Goal: Task Accomplishment & Management: Use online tool/utility

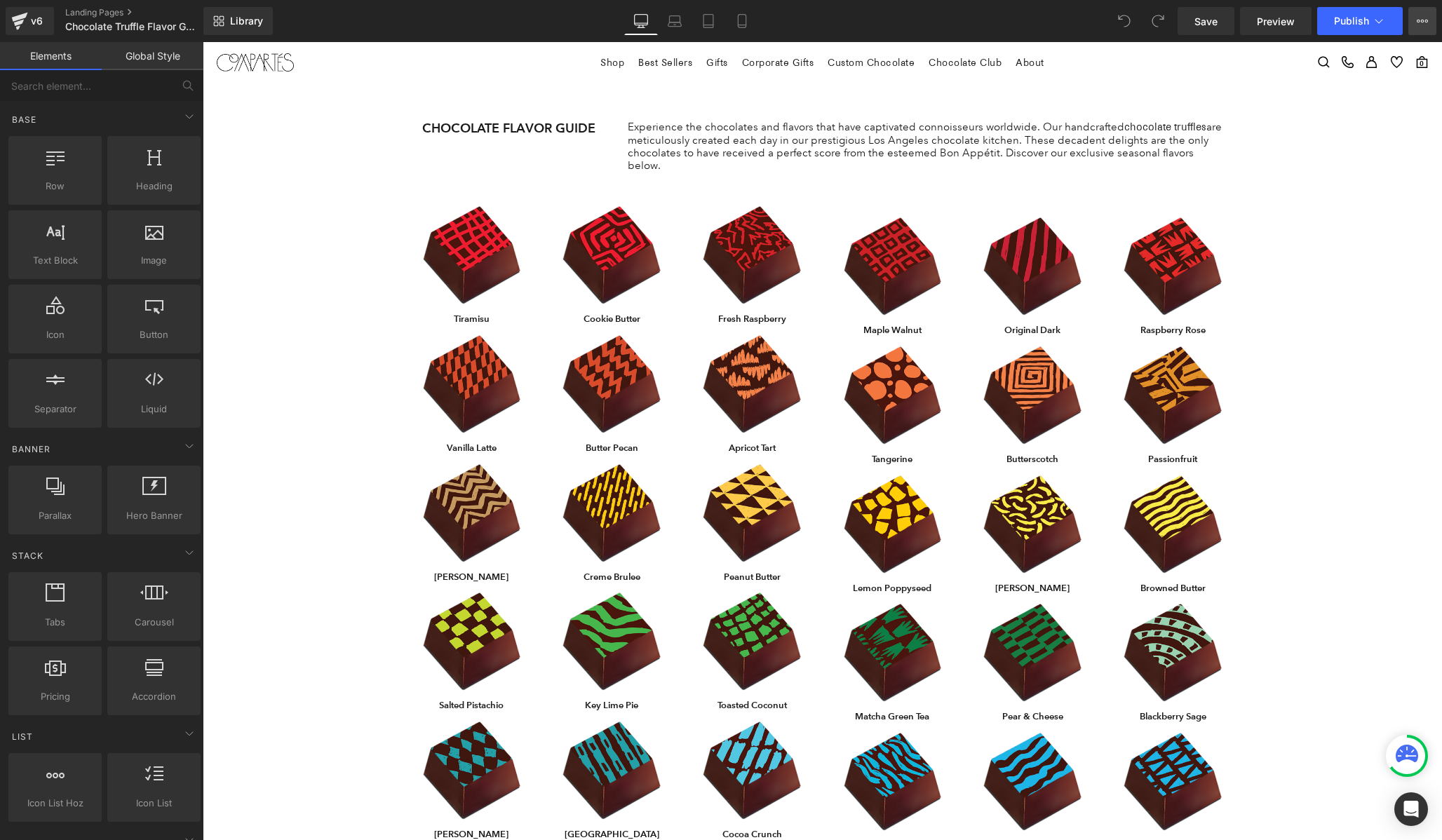
click at [1423, 22] on icon at bounding box center [1423, 20] width 4 height 3
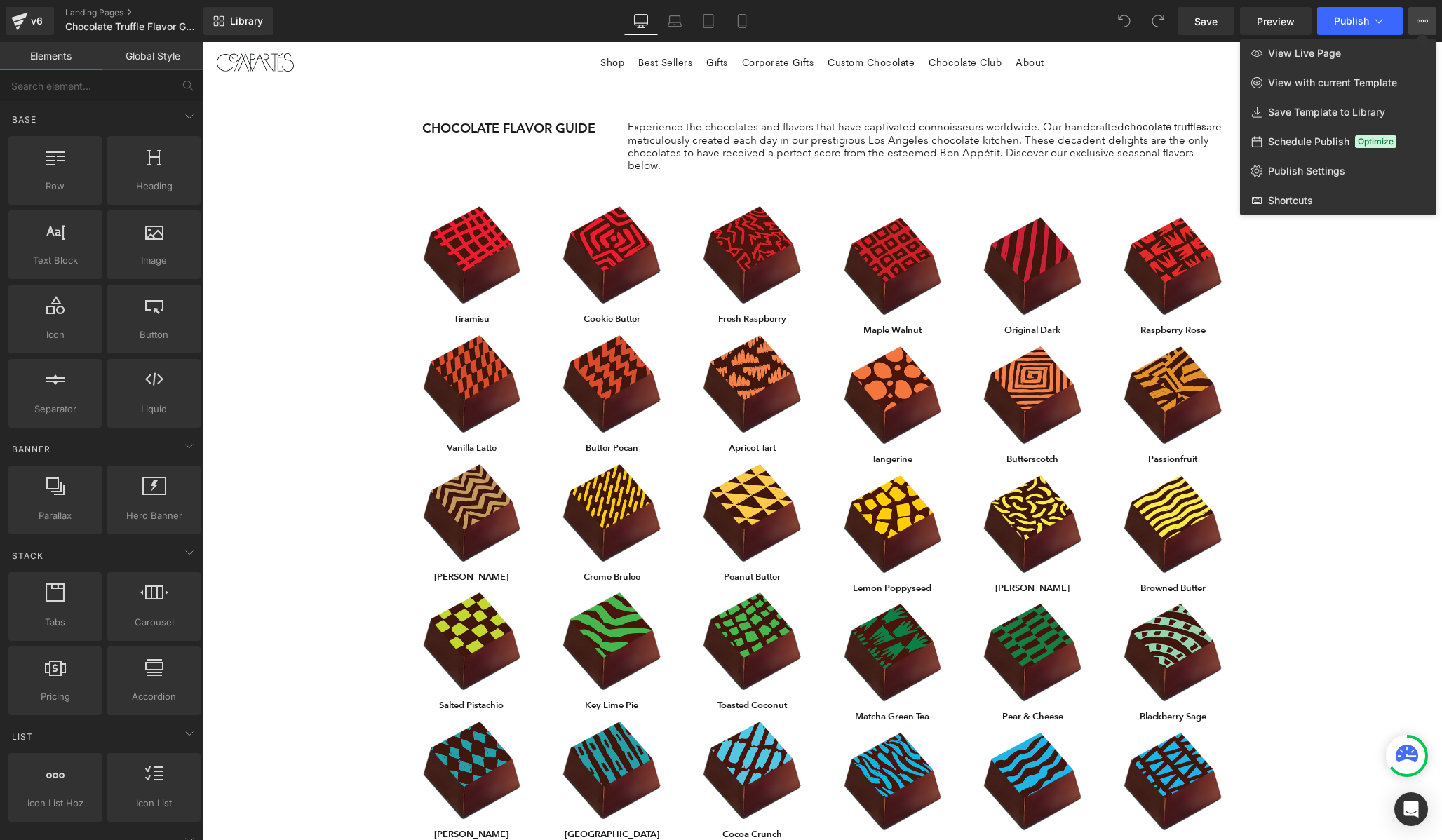
click at [1423, 22] on icon at bounding box center [1423, 20] width 4 height 3
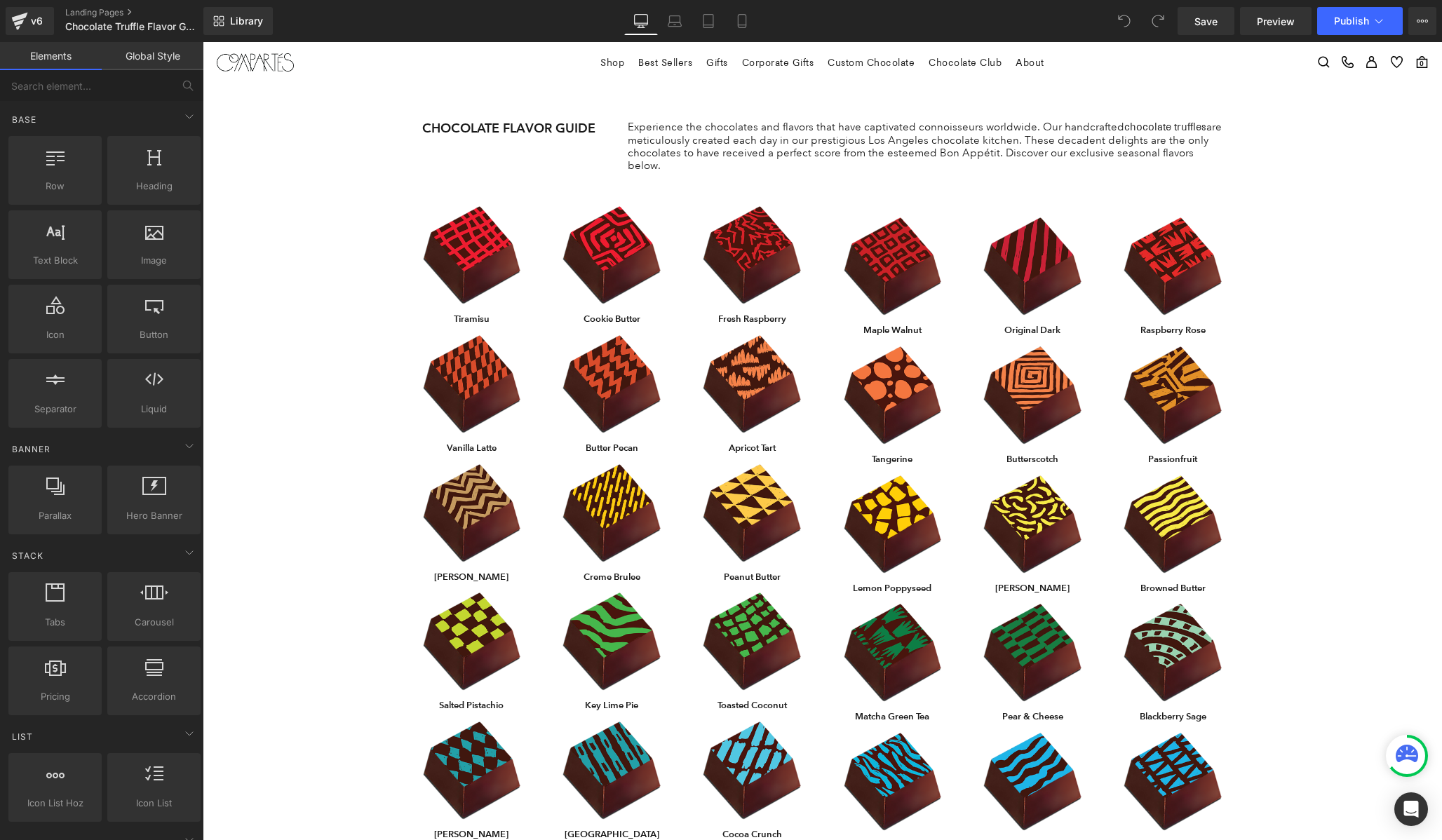
click at [439, 197] on span "Row" at bounding box center [434, 207] width 28 height 21
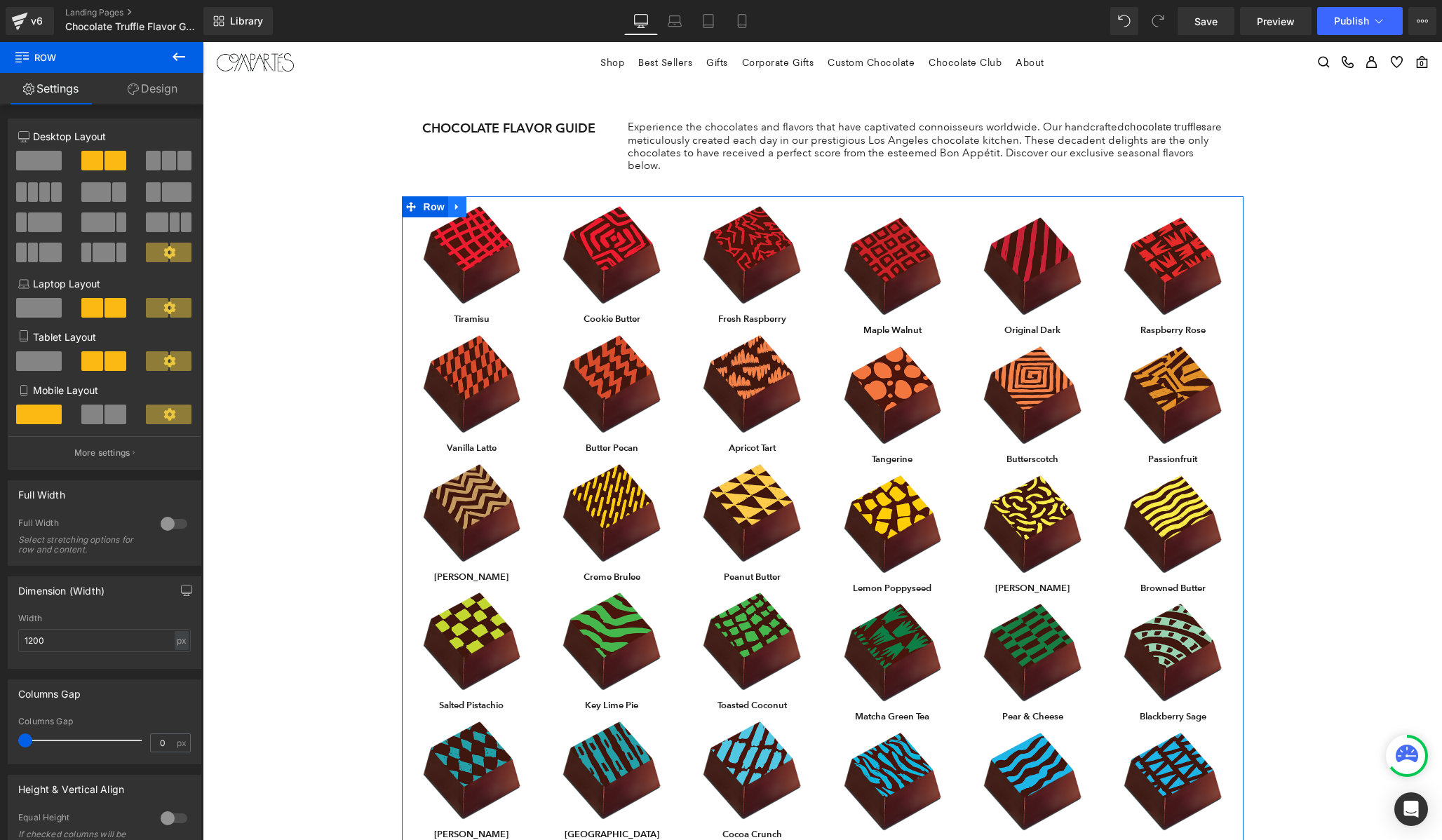
click at [459, 202] on icon at bounding box center [458, 207] width 10 height 11
click at [461, 202] on icon at bounding box center [458, 207] width 10 height 11
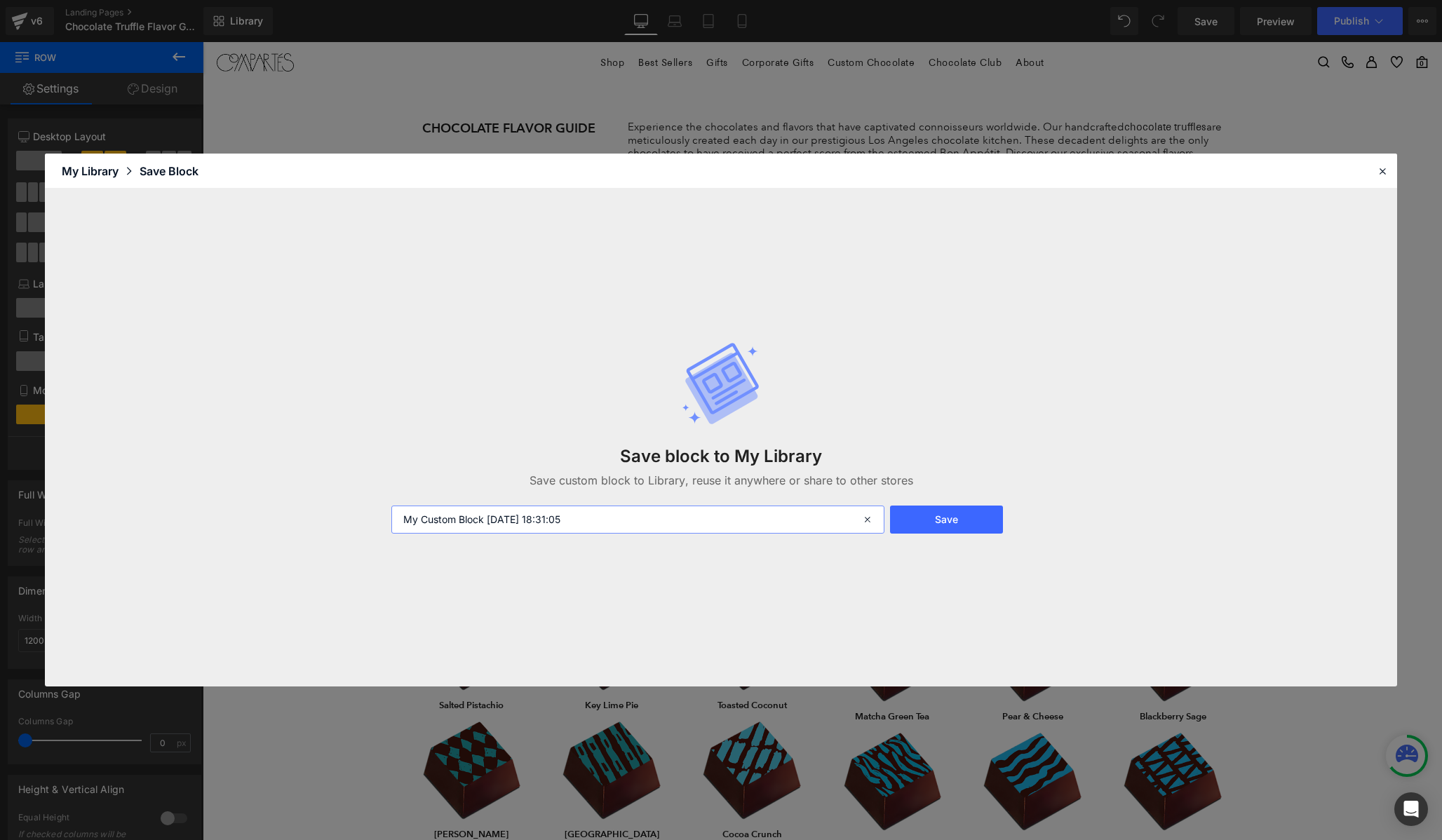
click at [447, 523] on input "My Custom Block [DATE] 18:31:05" at bounding box center [638, 519] width 493 height 28
type input "Guide 1"
click at [934, 518] on button "Save" at bounding box center [947, 519] width 113 height 28
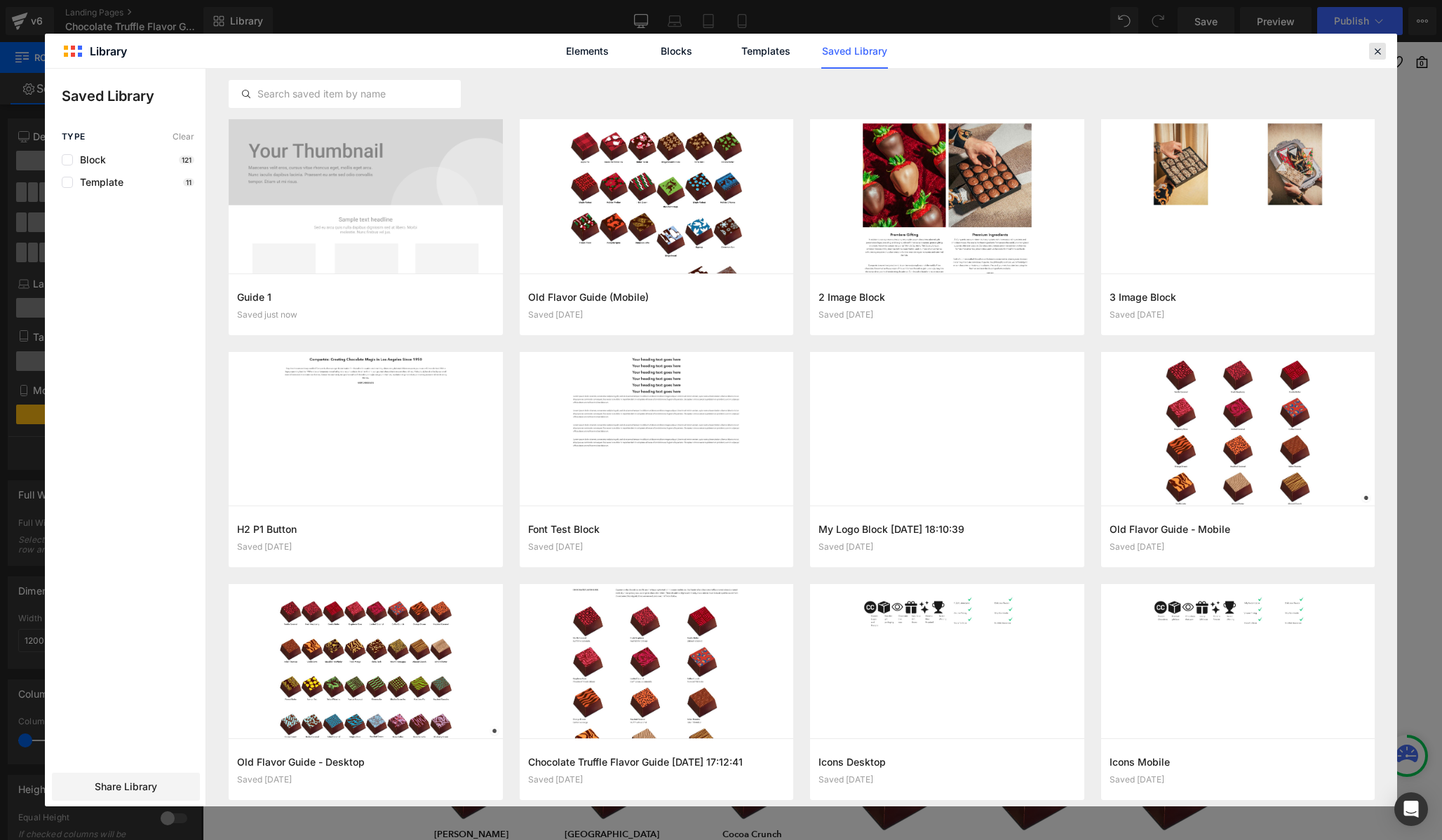
click at [1376, 54] on icon at bounding box center [1377, 51] width 12 height 12
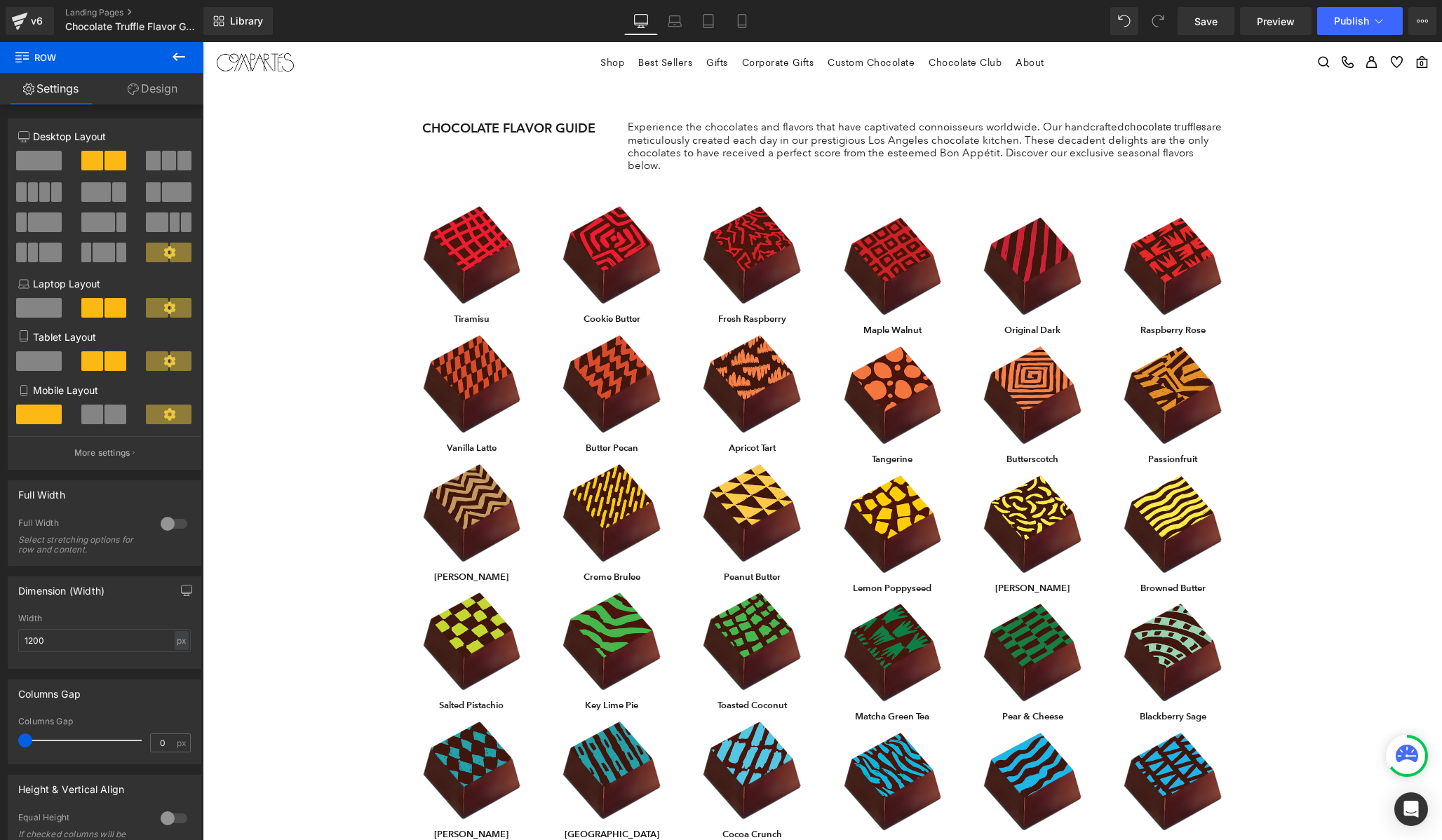
click at [175, 54] on icon at bounding box center [179, 57] width 17 height 17
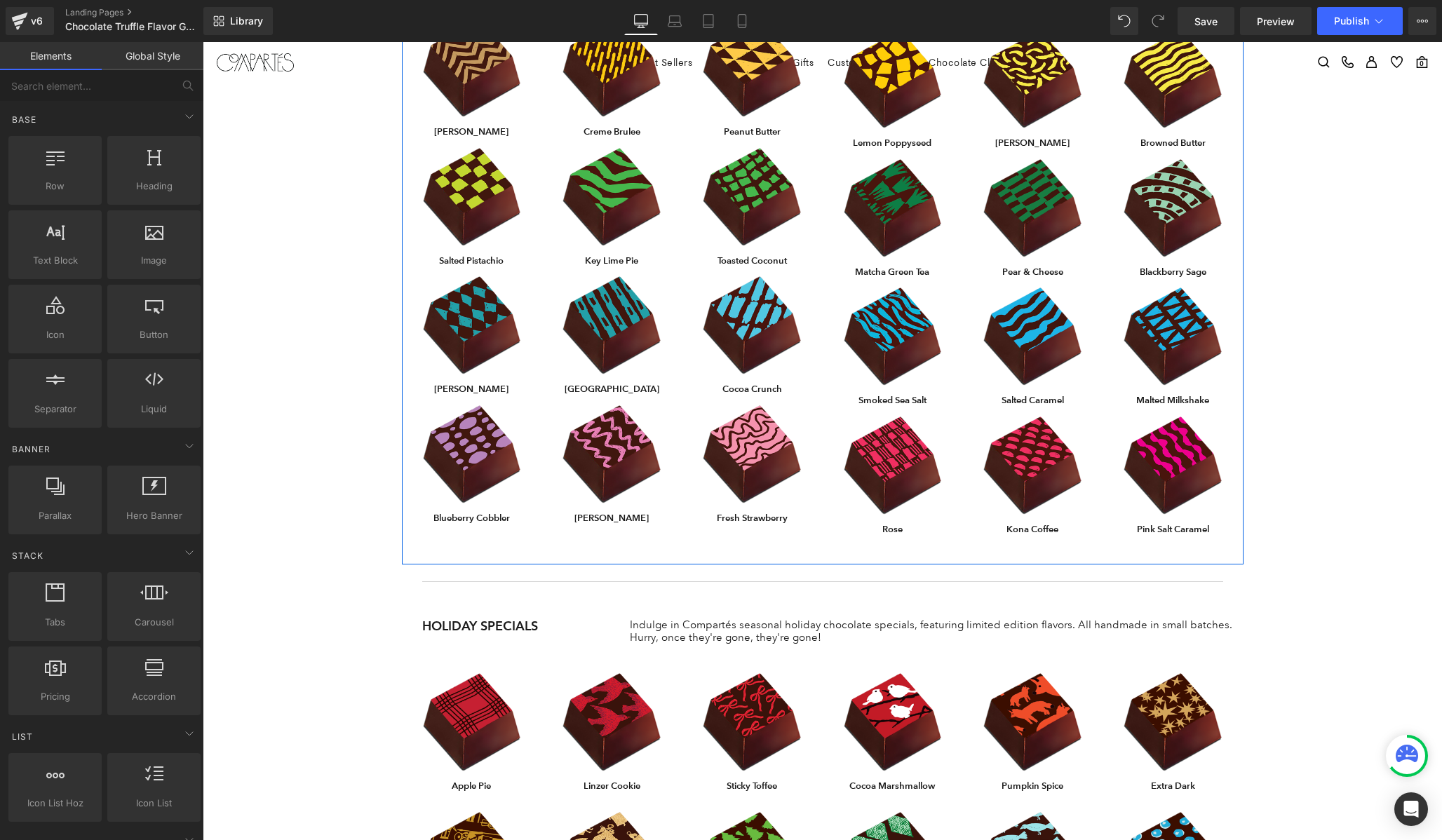
scroll to position [713, 0]
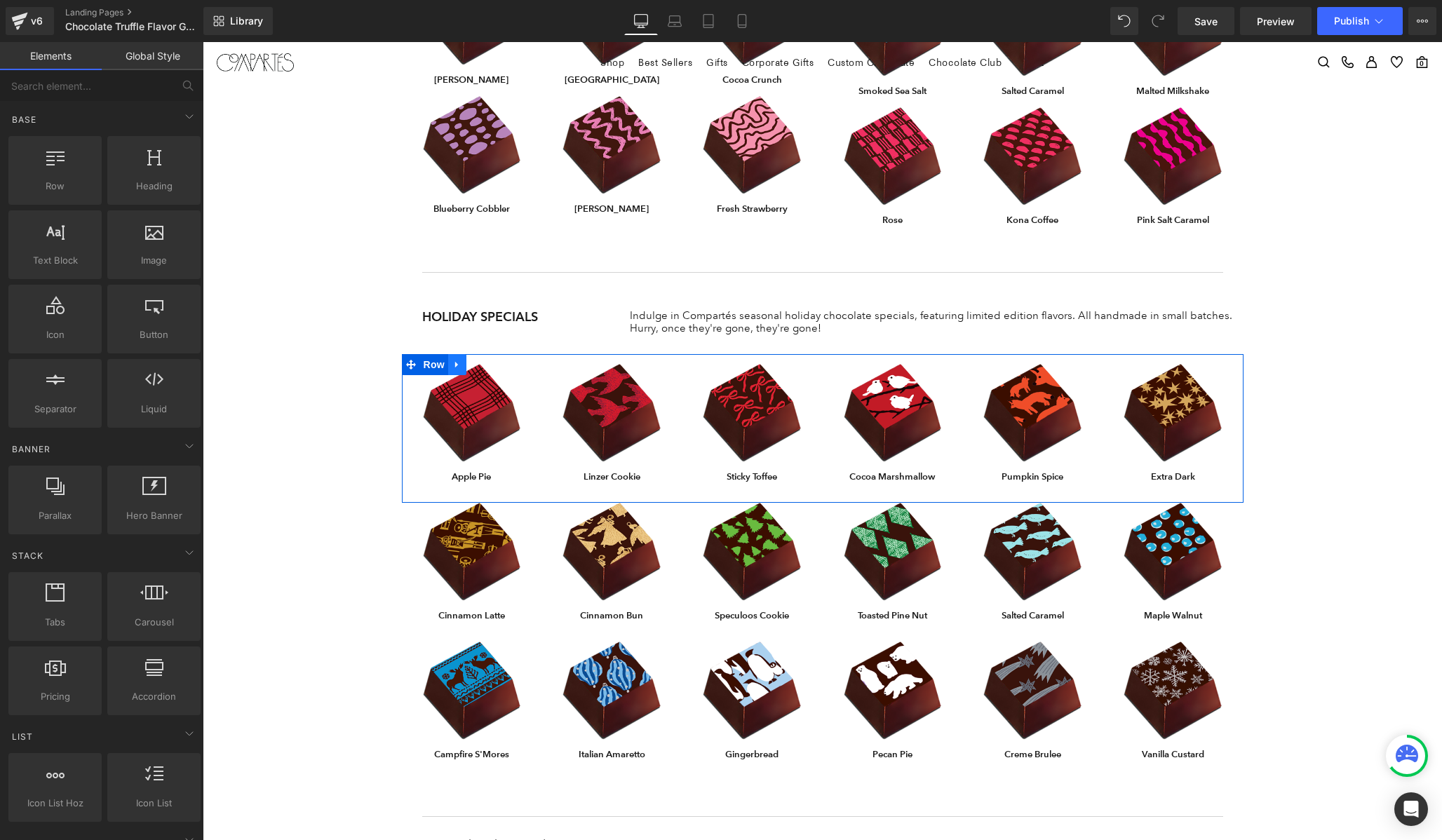
click at [453, 360] on icon at bounding box center [458, 364] width 10 height 11
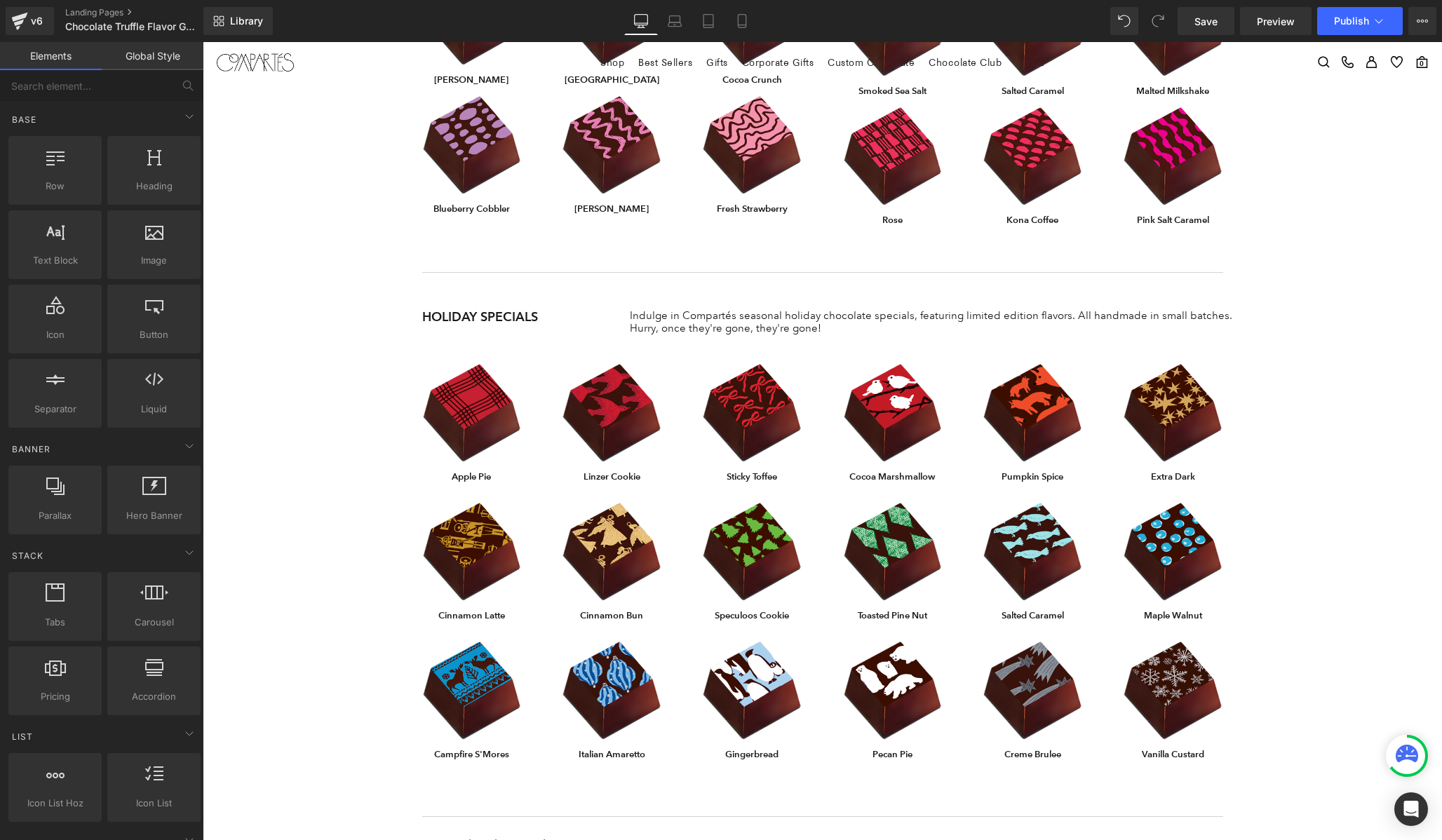
click at [390, 354] on div "CHOCOLATE FLAVOR GUIDE Heading Experience the chocolates and flavors that have …" at bounding box center [822, 295] width 1240 height 1933
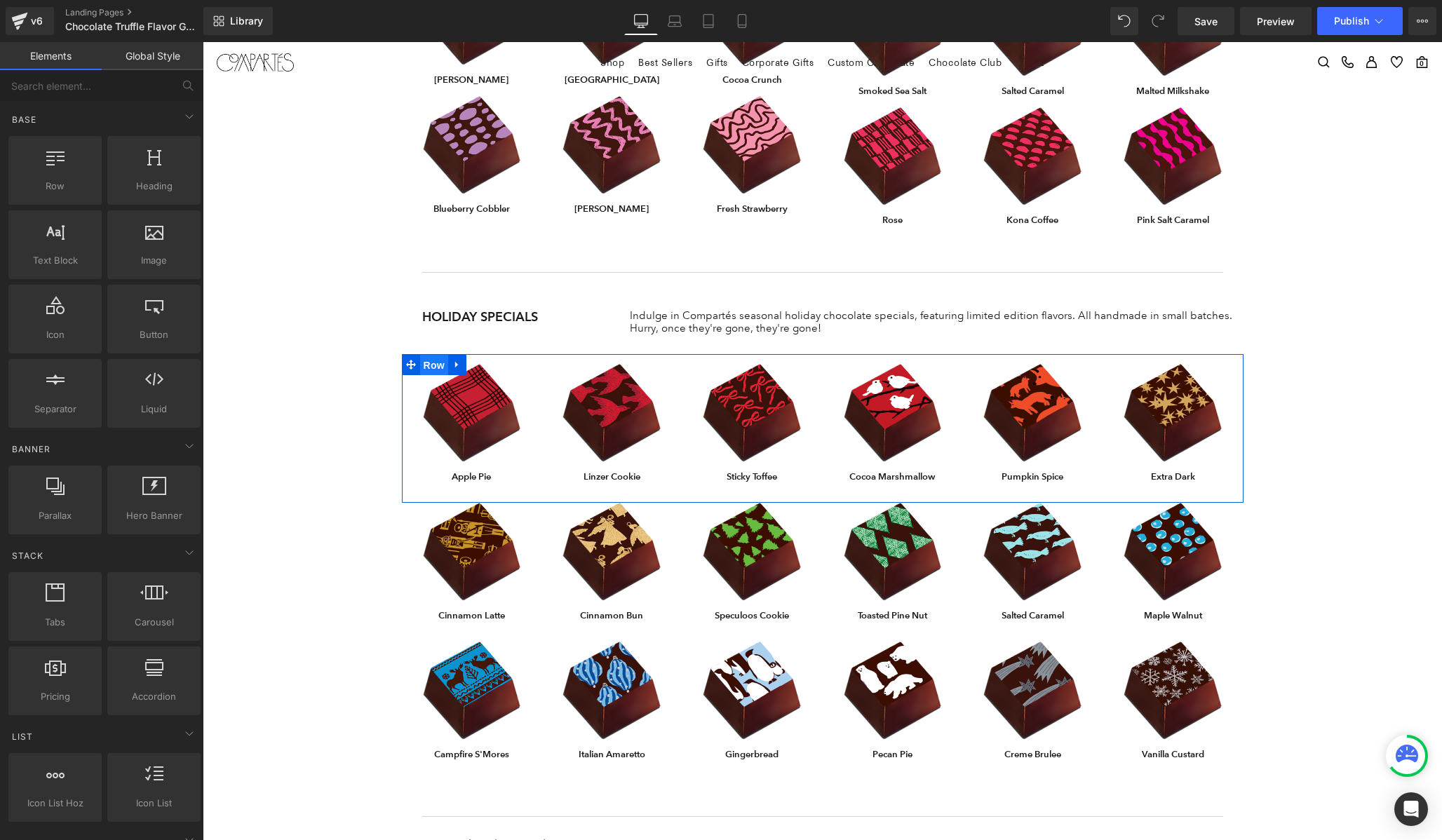
click at [438, 355] on span "Row" at bounding box center [434, 365] width 28 height 21
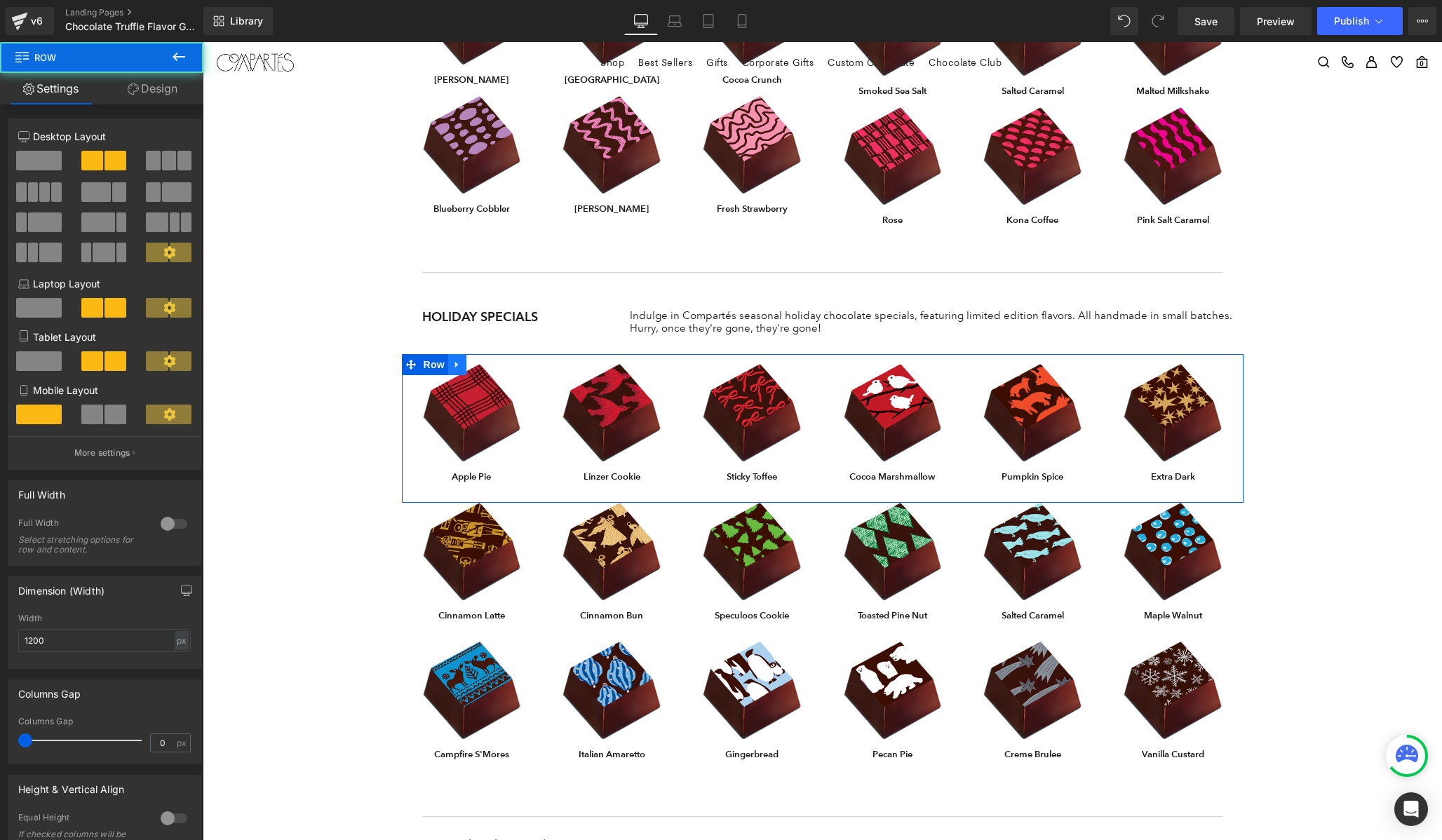
click at [461, 360] on icon at bounding box center [458, 364] width 10 height 11
click at [355, 340] on div "CHOCOLATE FLAVOR GUIDE Heading Experience the chocolates and flavors that have …" at bounding box center [822, 295] width 1240 height 1933
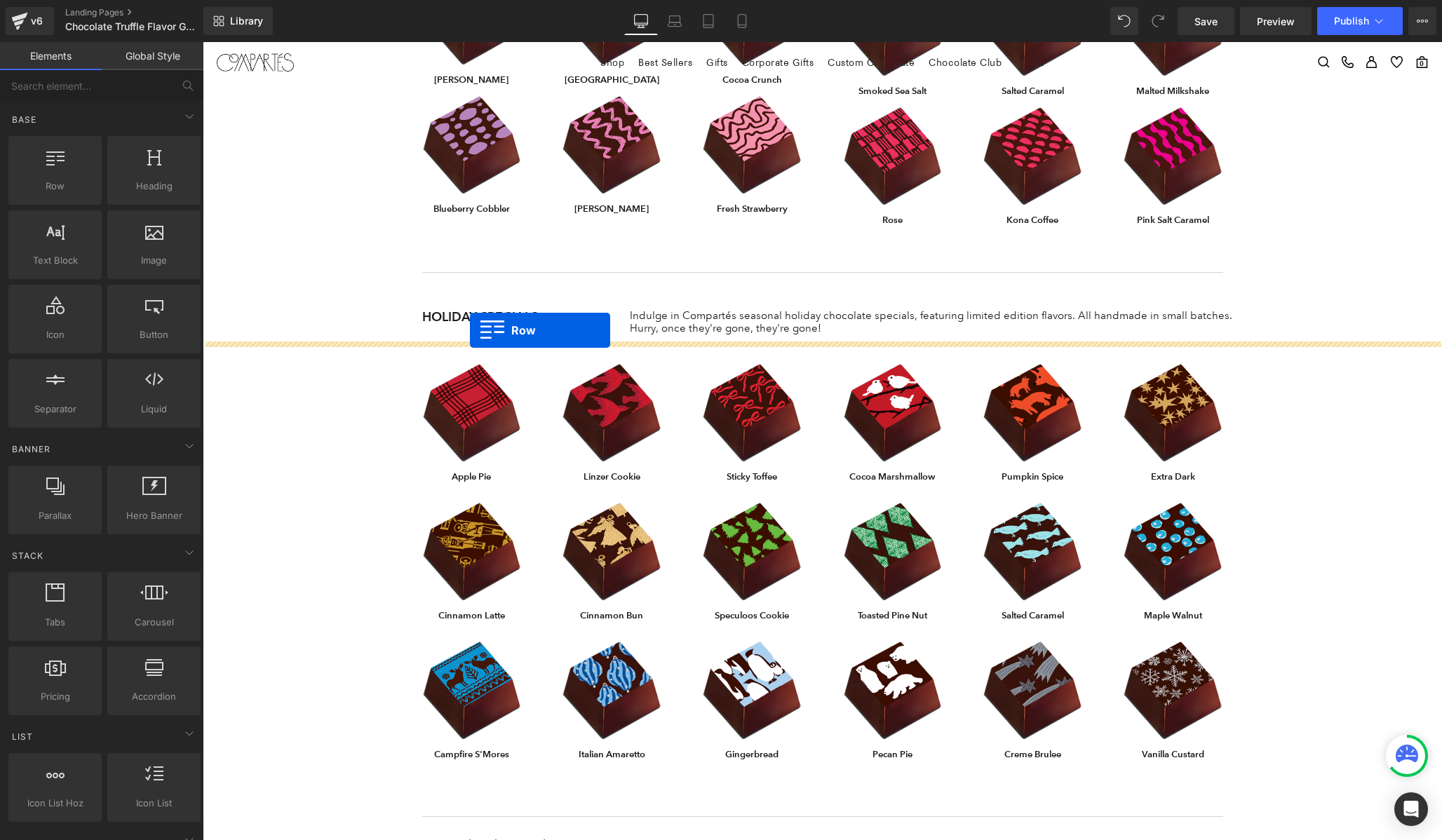
drag, startPoint x: 268, startPoint y: 221, endPoint x: 470, endPoint y: 330, distance: 229.5
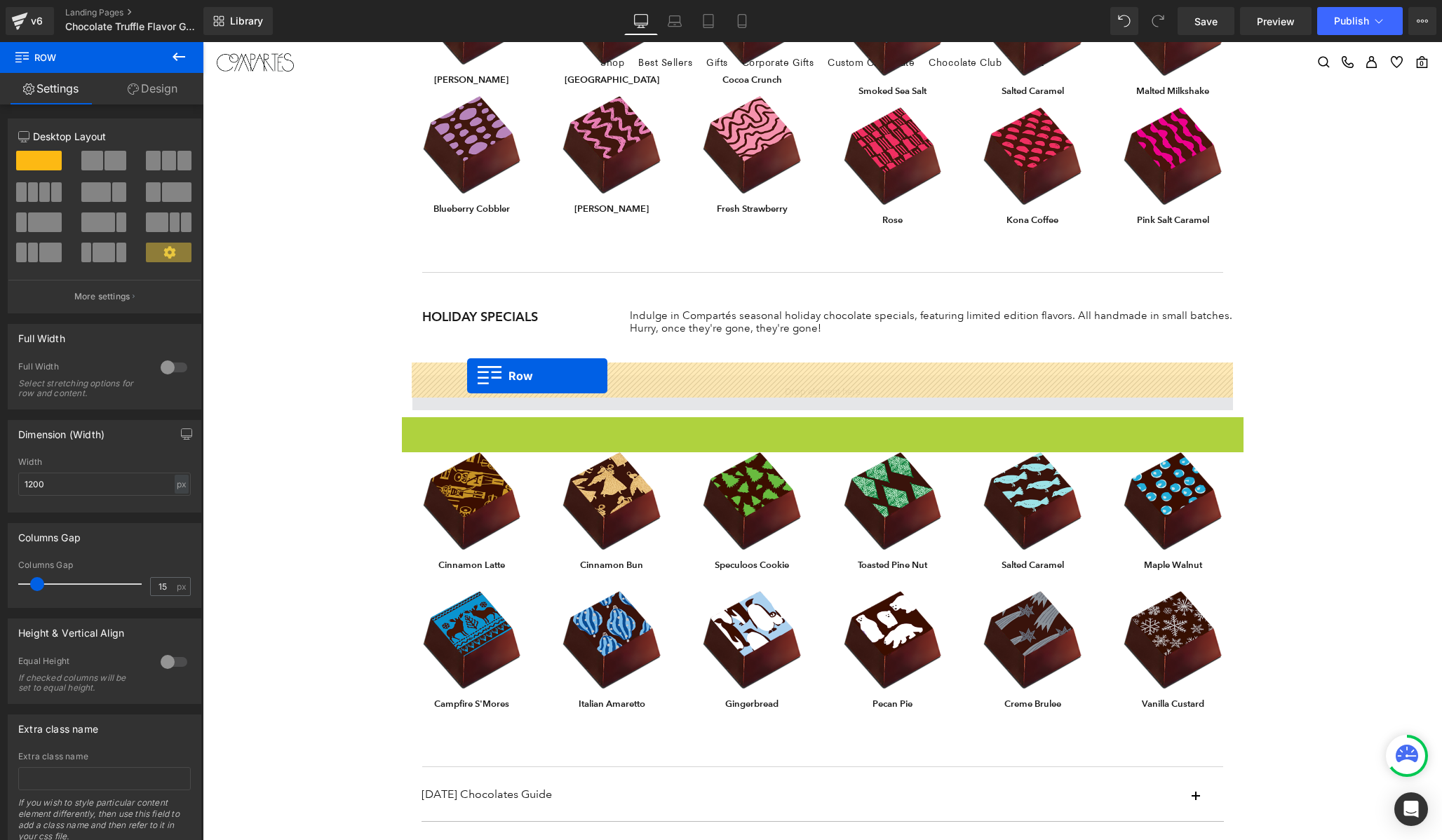
drag, startPoint x: 407, startPoint y: 409, endPoint x: 467, endPoint y: 376, distance: 68.5
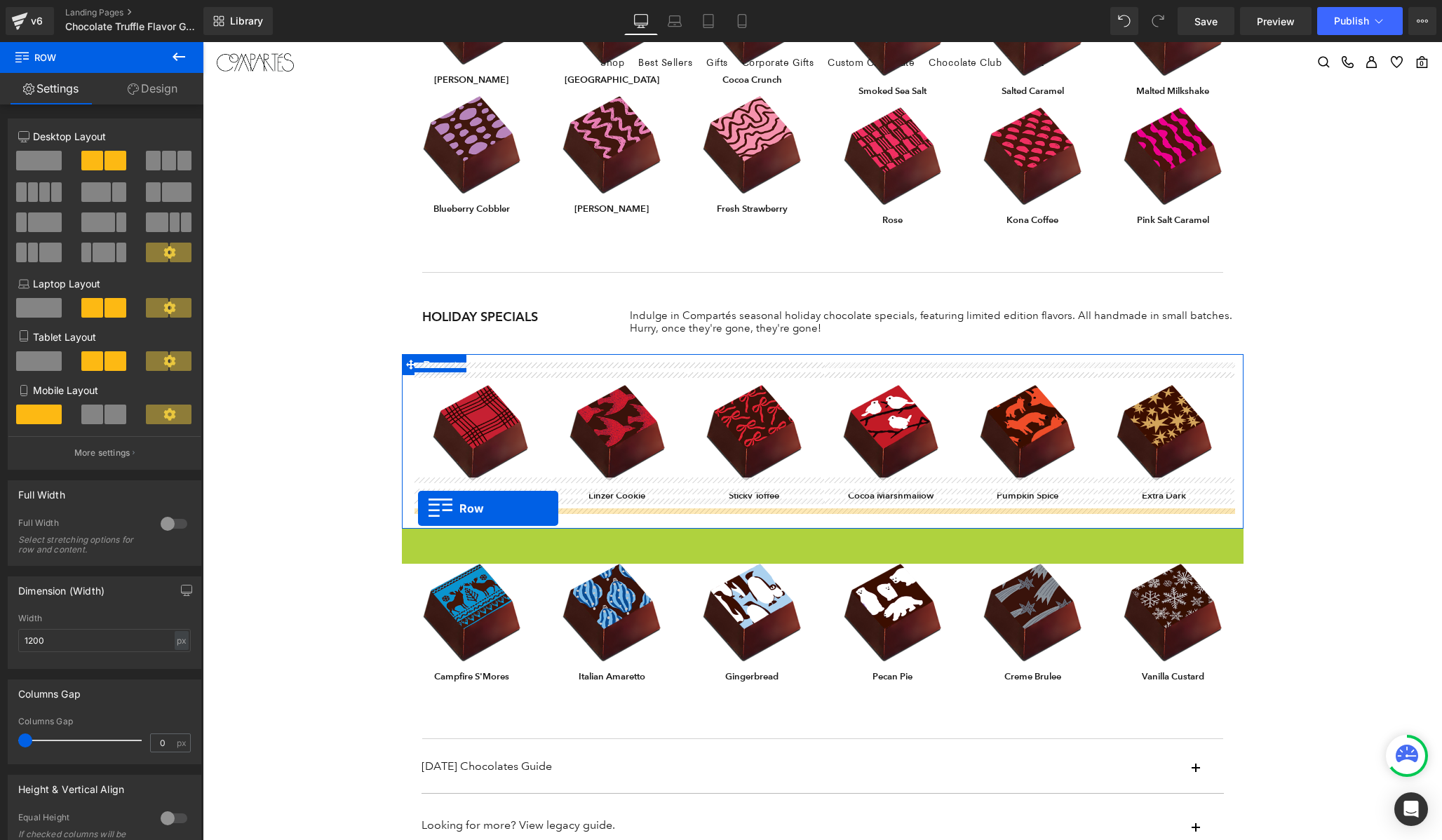
drag, startPoint x: 411, startPoint y: 522, endPoint x: 418, endPoint y: 508, distance: 15.7
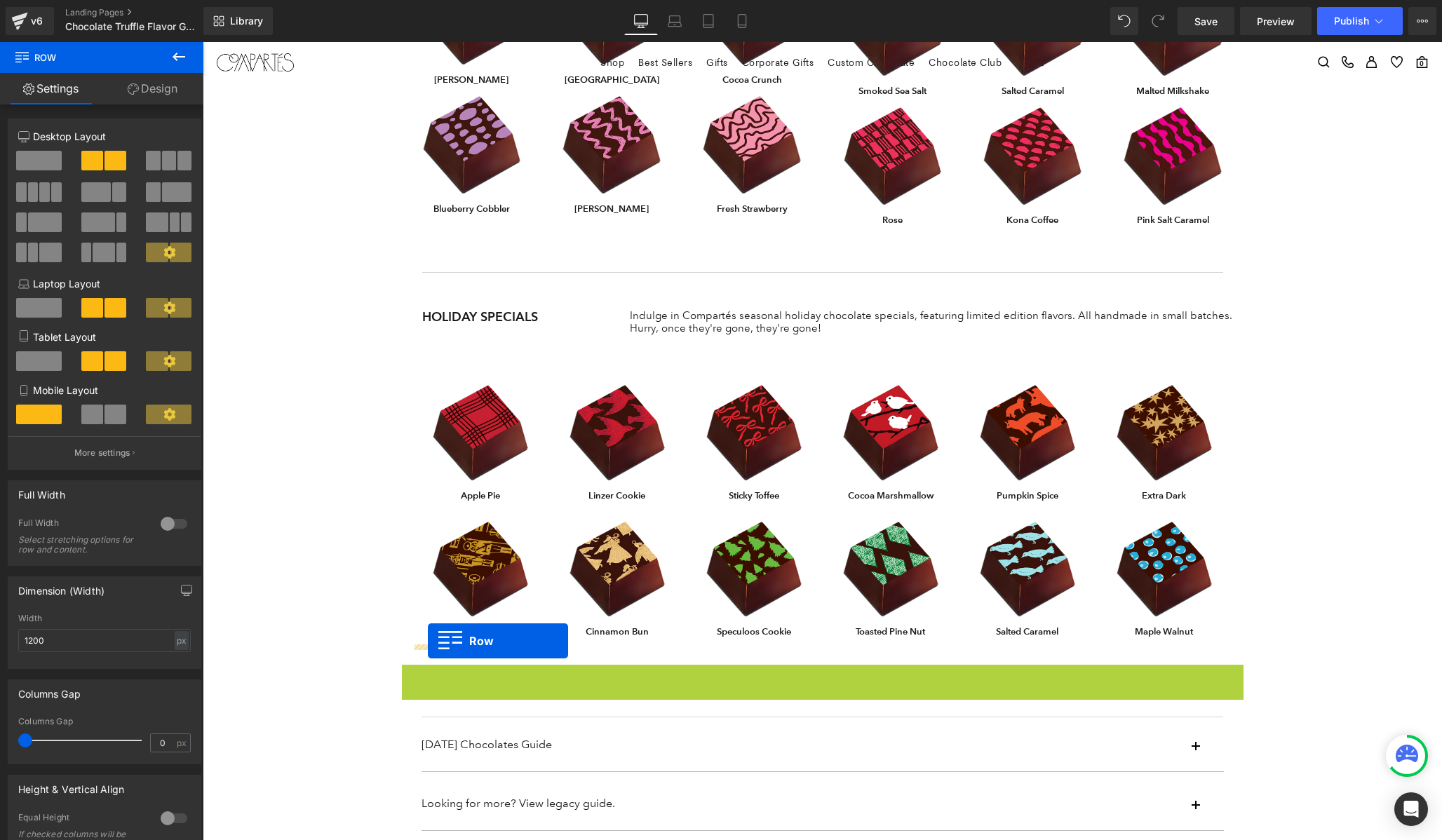
drag, startPoint x: 411, startPoint y: 658, endPoint x: 428, endPoint y: 641, distance: 24.0
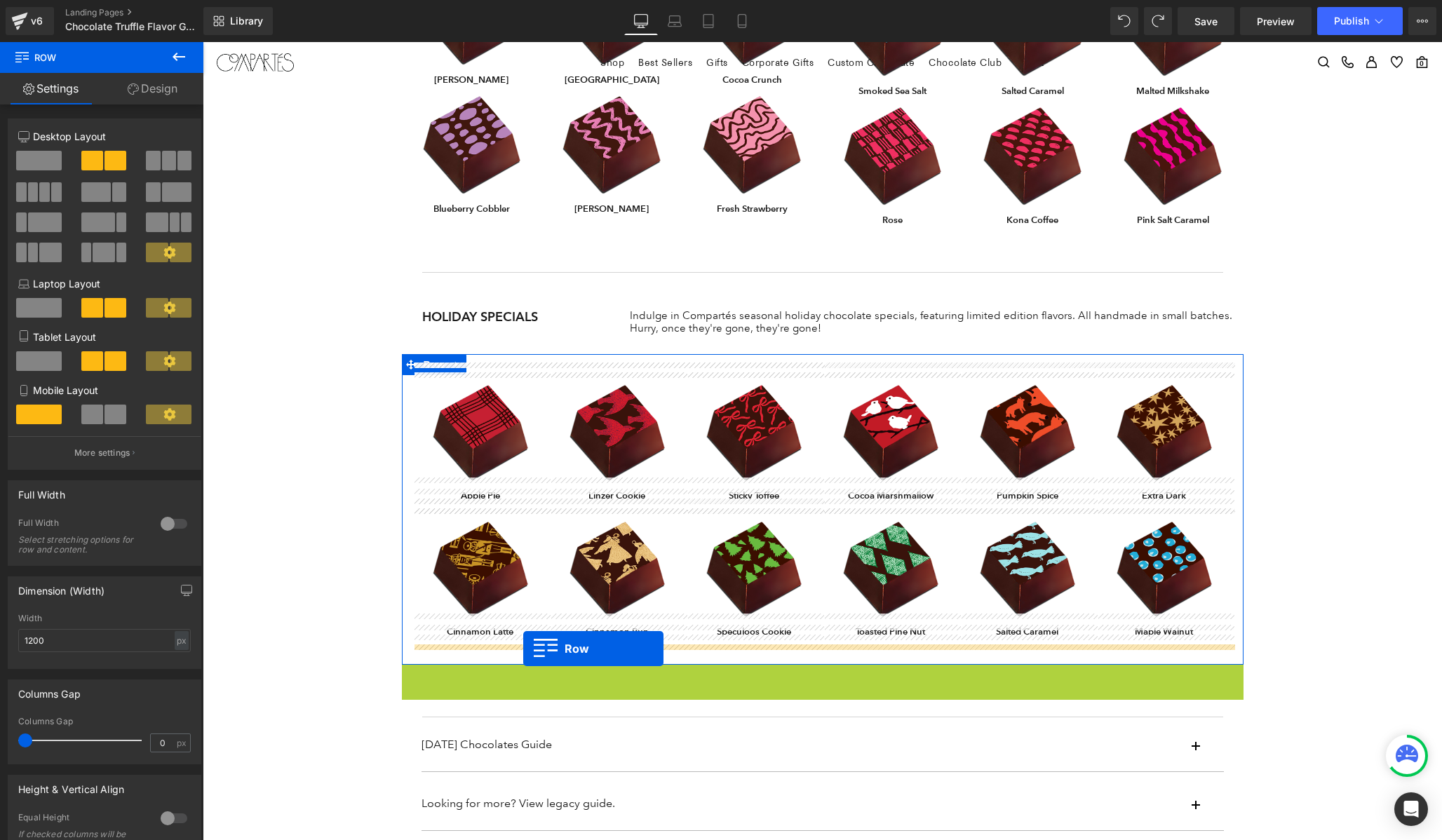
drag, startPoint x: 411, startPoint y: 661, endPoint x: 523, endPoint y: 648, distance: 112.8
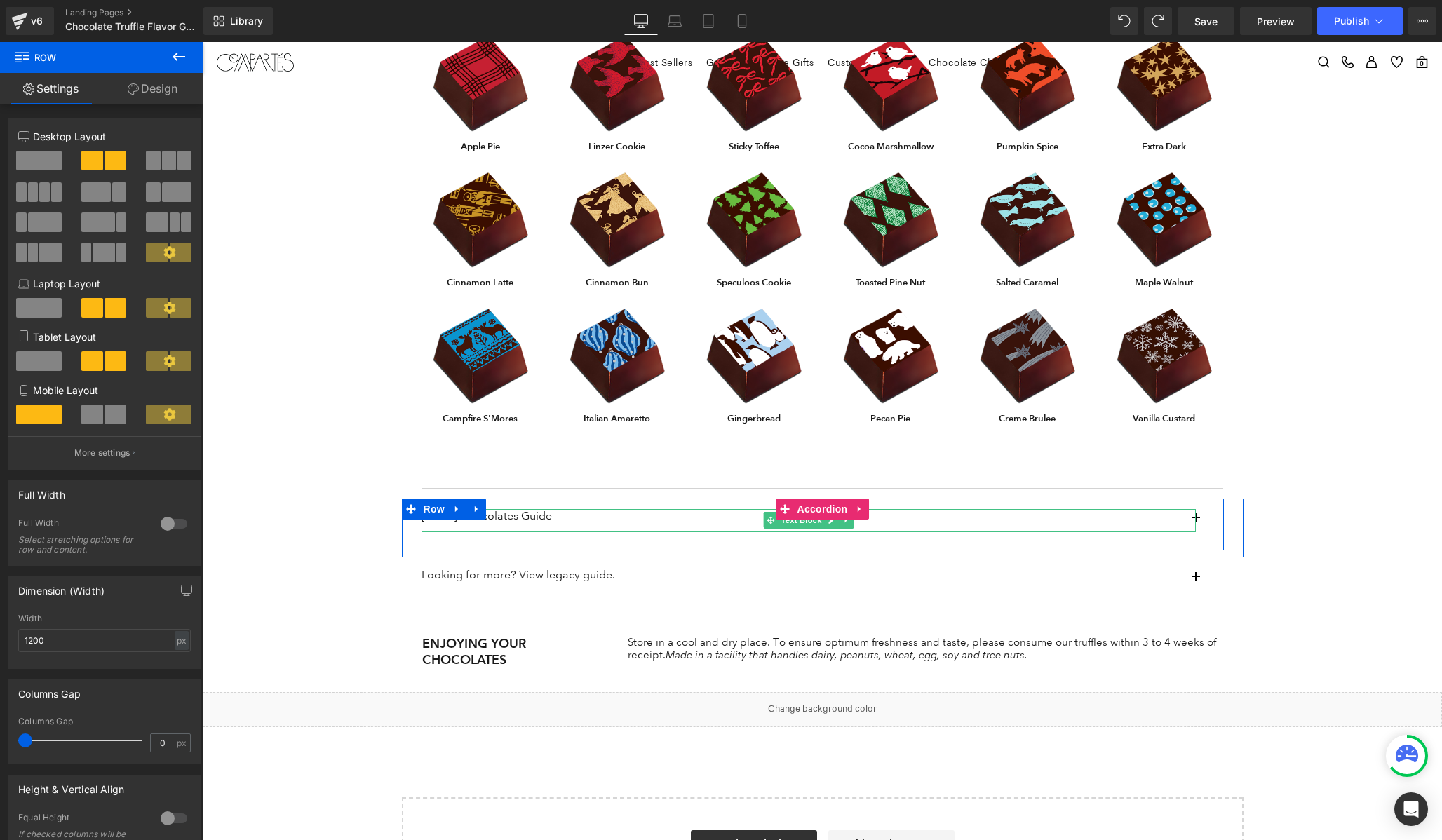
scroll to position [1060, 0]
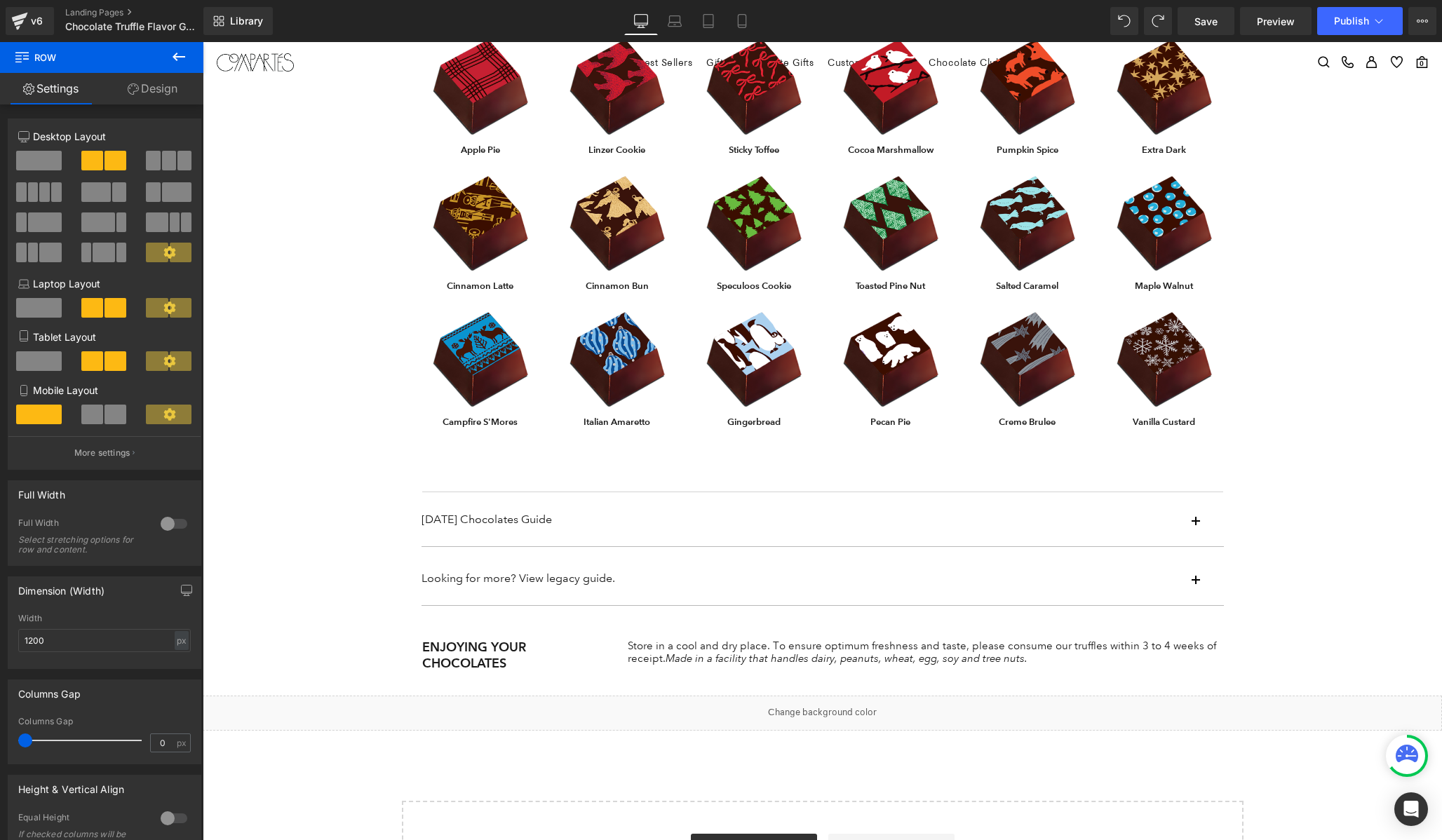
click at [575, 432] on div "Image Campfire S'Mores Text Block Row Image Italian Amaretto Text Block Row Ima…" at bounding box center [618, 380] width 411 height 136
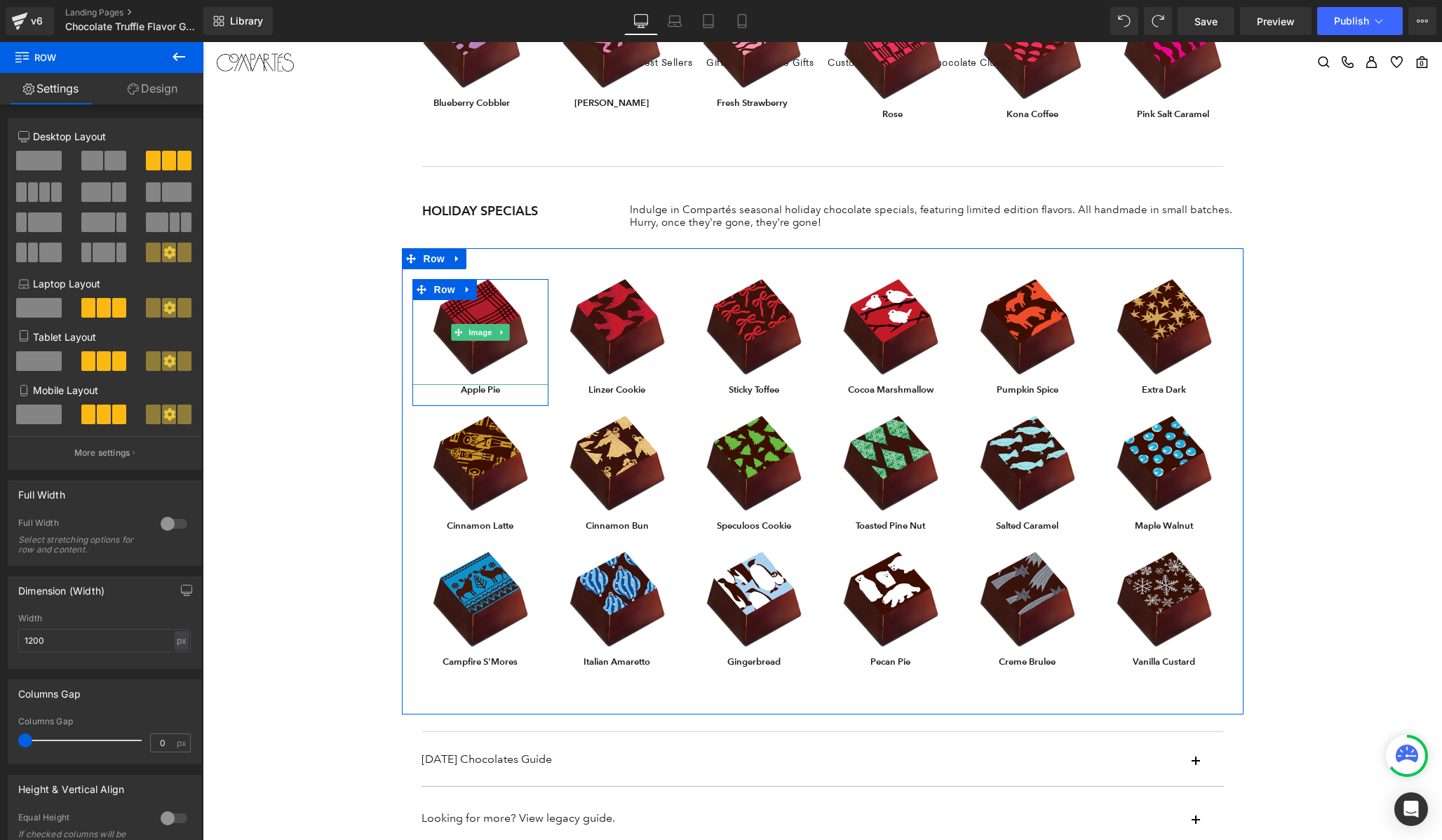
scroll to position [771, 0]
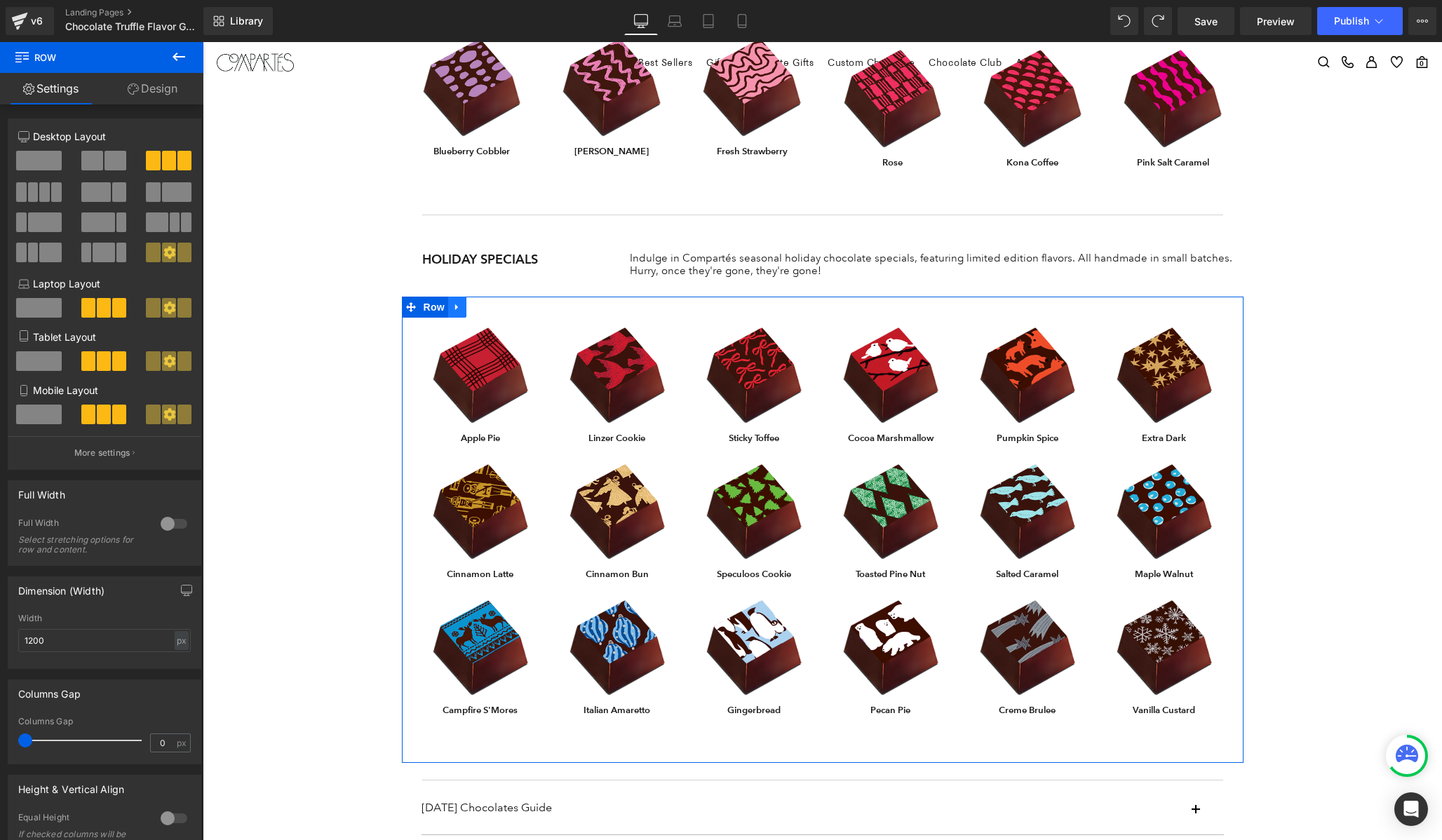
click at [458, 302] on icon at bounding box center [458, 307] width 10 height 11
click at [458, 303] on icon at bounding box center [458, 308] width 10 height 10
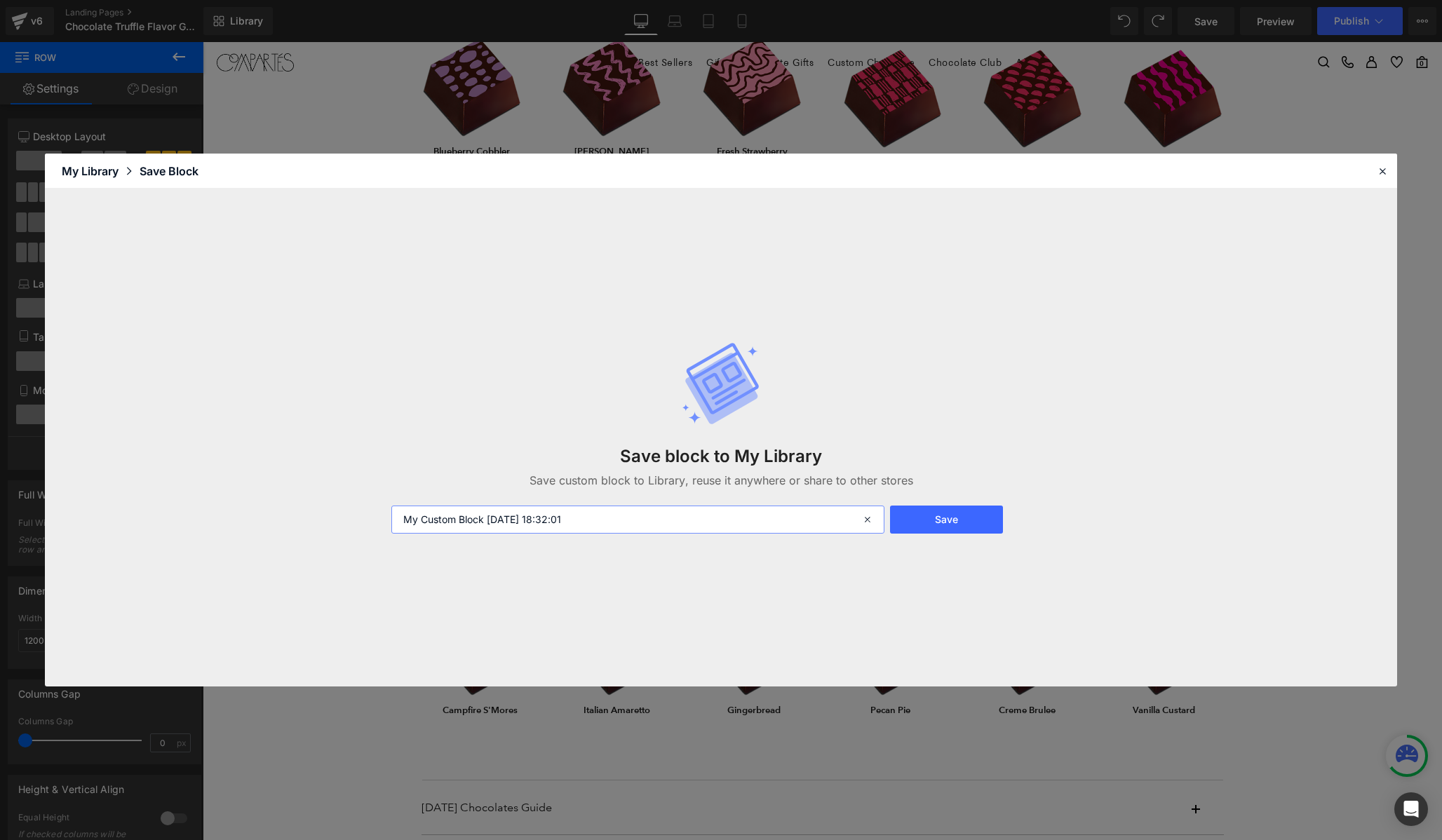
click at [491, 520] on input "My Custom Block [DATE] 18:32:01" at bounding box center [638, 519] width 493 height 28
type input "guide holiday"
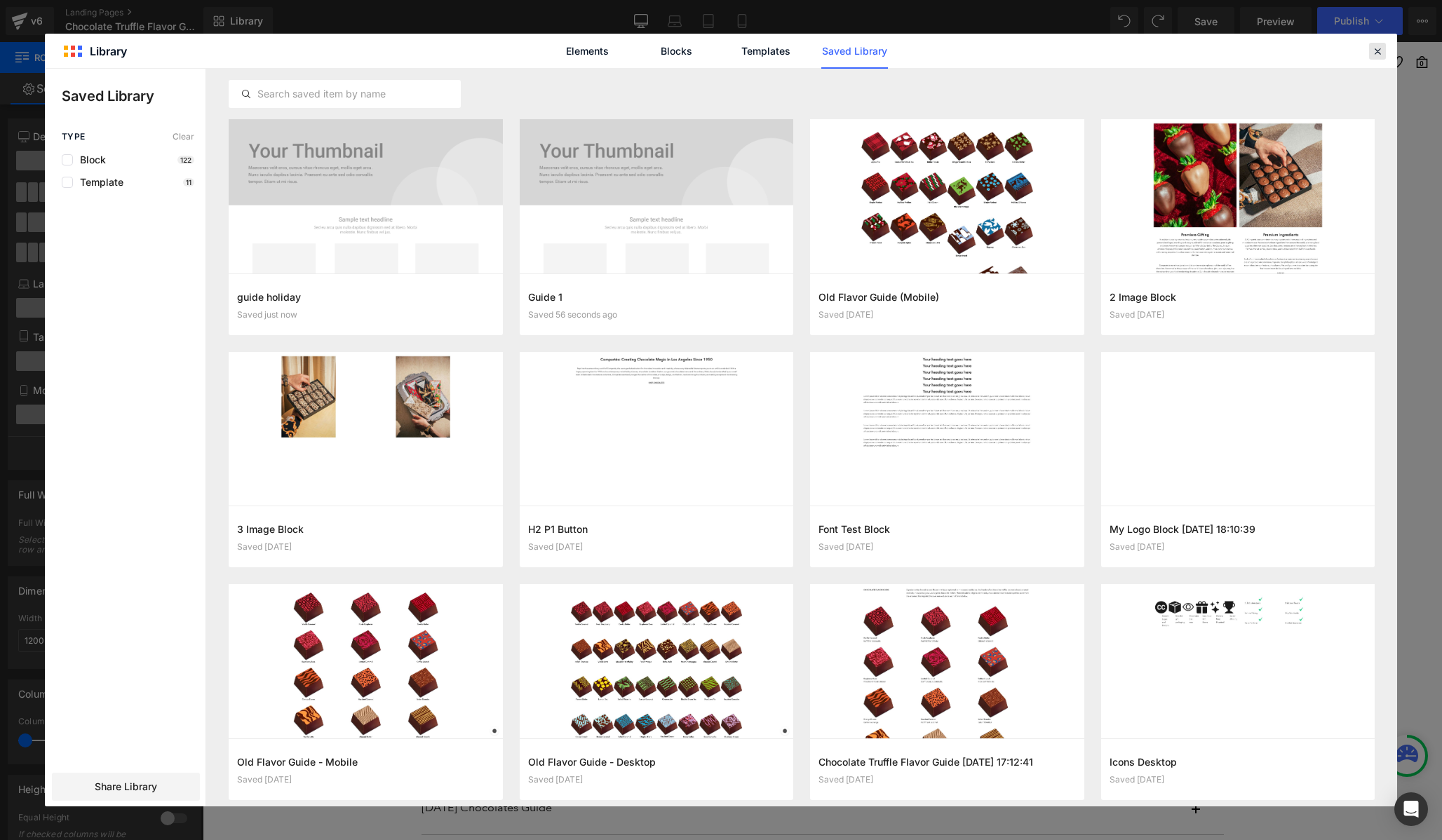
click at [1376, 53] on icon at bounding box center [1377, 51] width 12 height 12
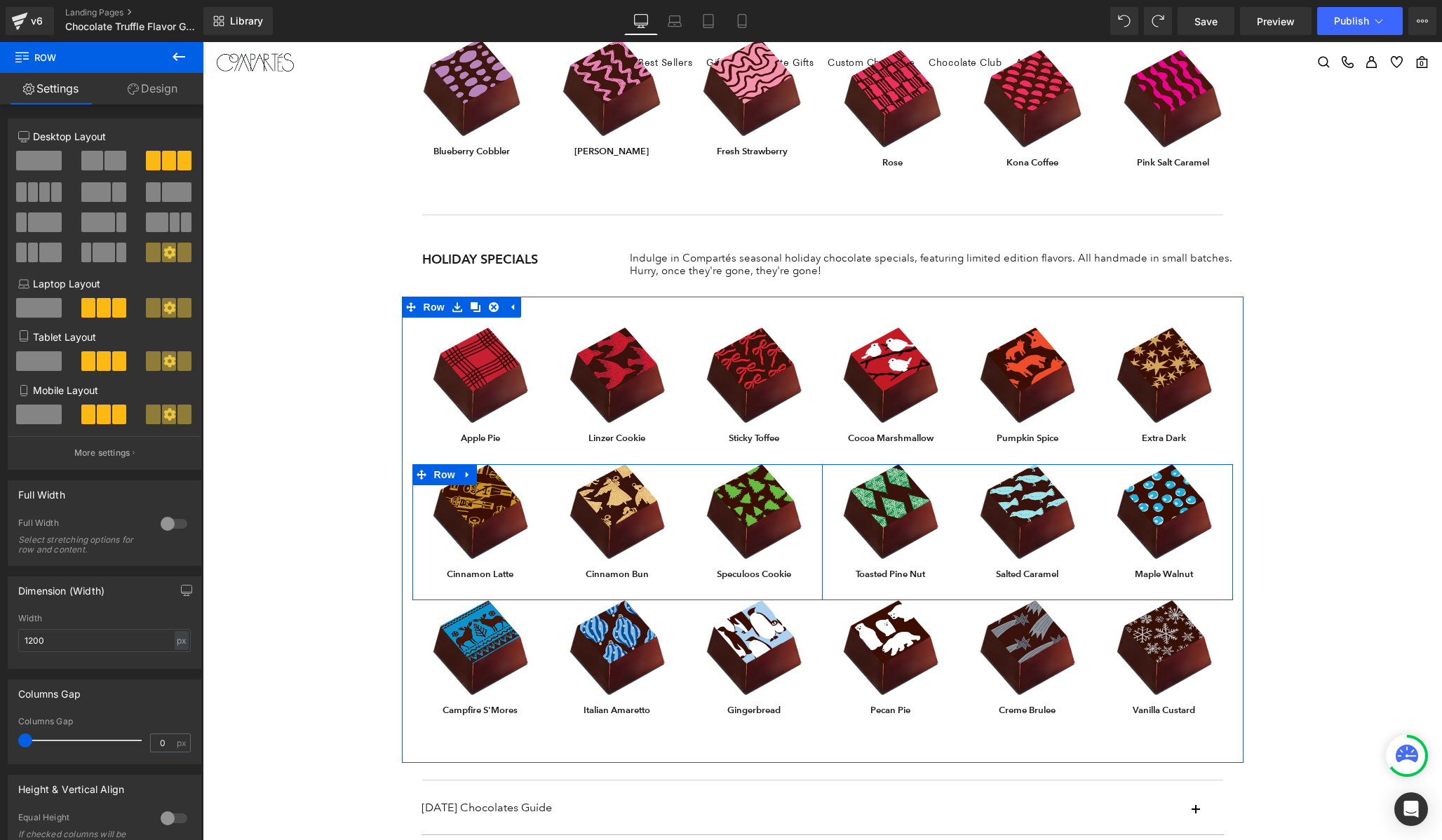
scroll to position [1272, 0]
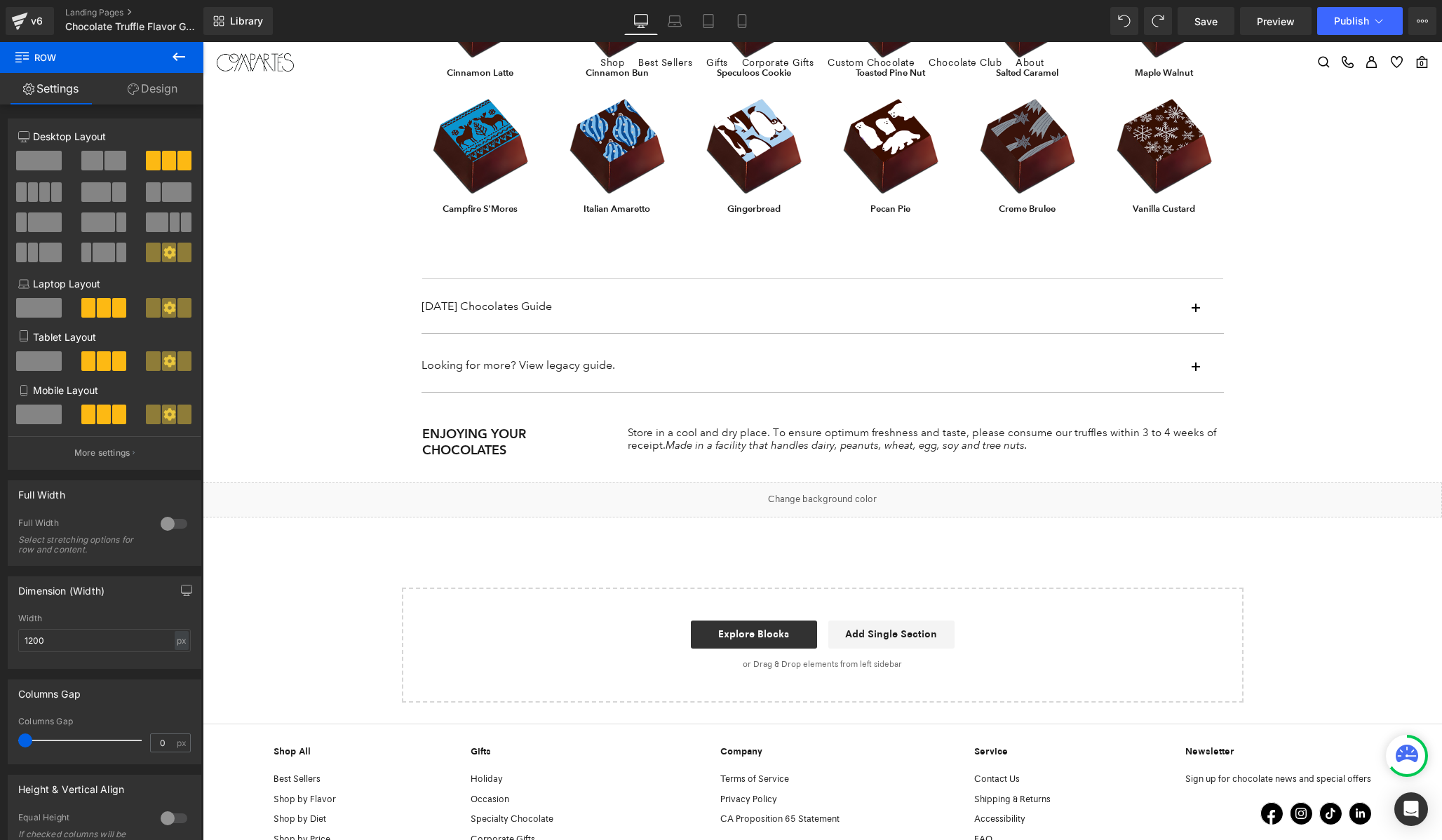
click at [202, 42] on div at bounding box center [202, 42] width 0 height 0
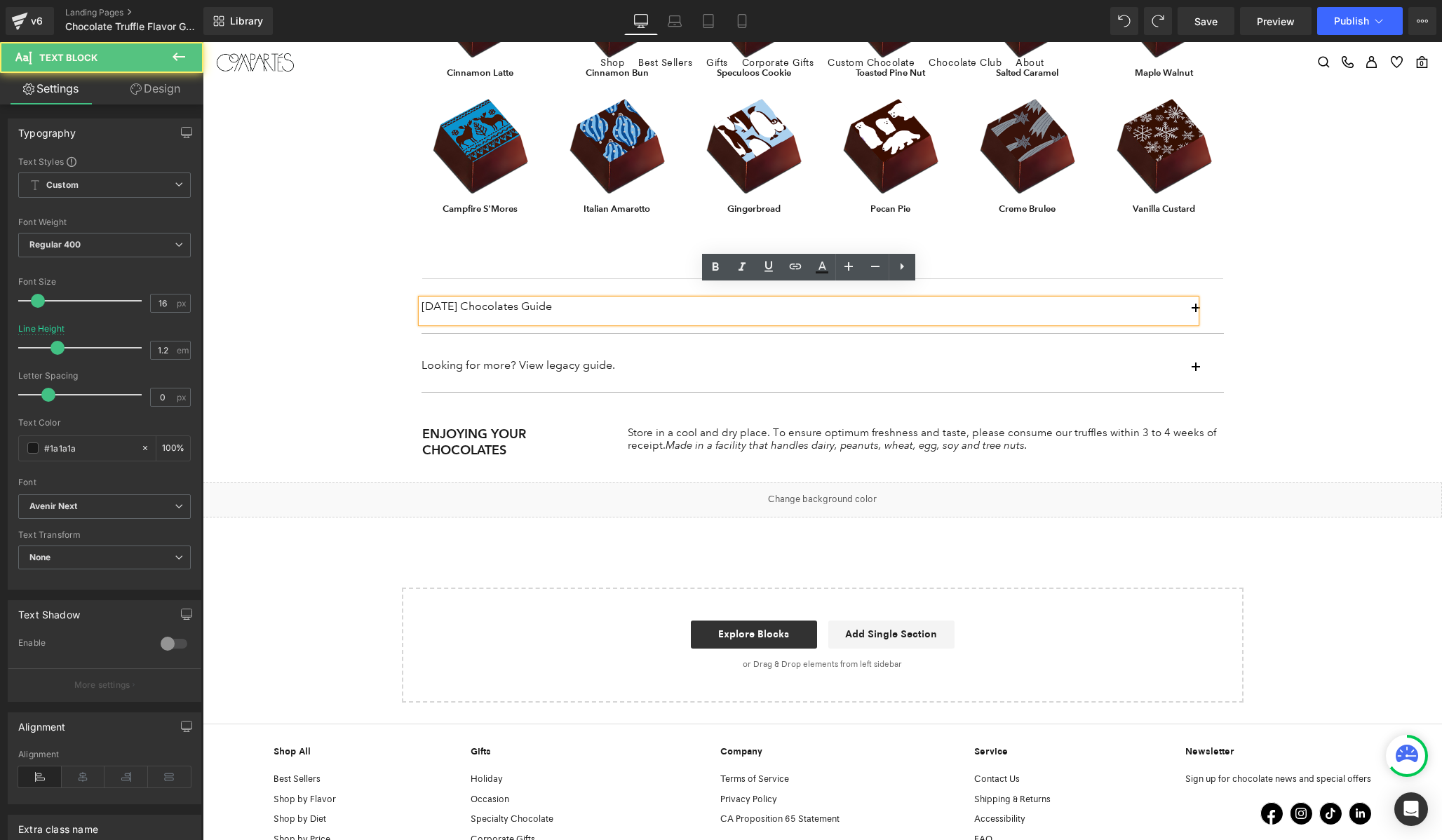
click at [1195, 299] on div "[DATE] Chocolates Guide" at bounding box center [808, 311] width 774 height 23
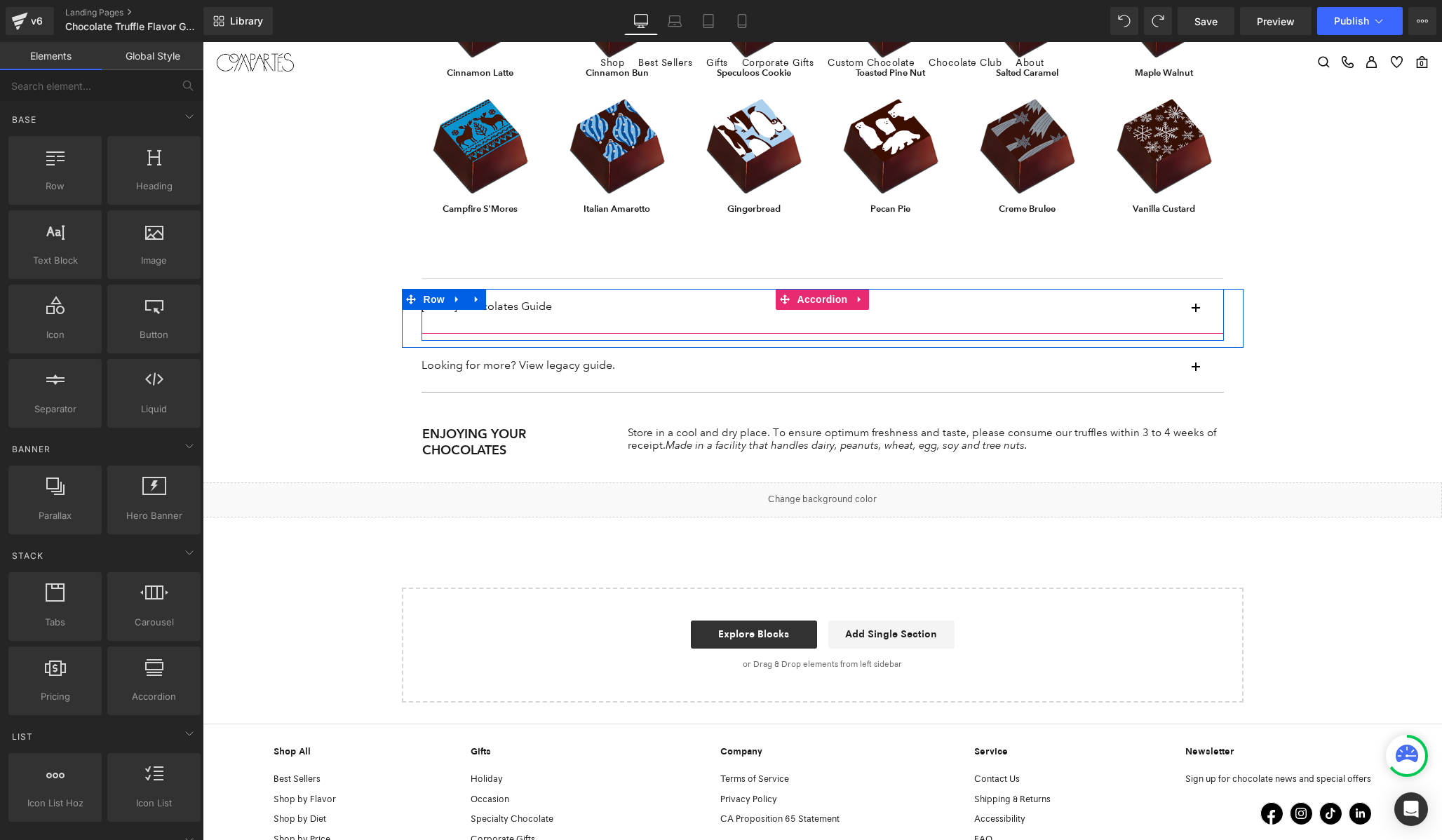
click at [1201, 296] on button "button" at bounding box center [1209, 311] width 28 height 44
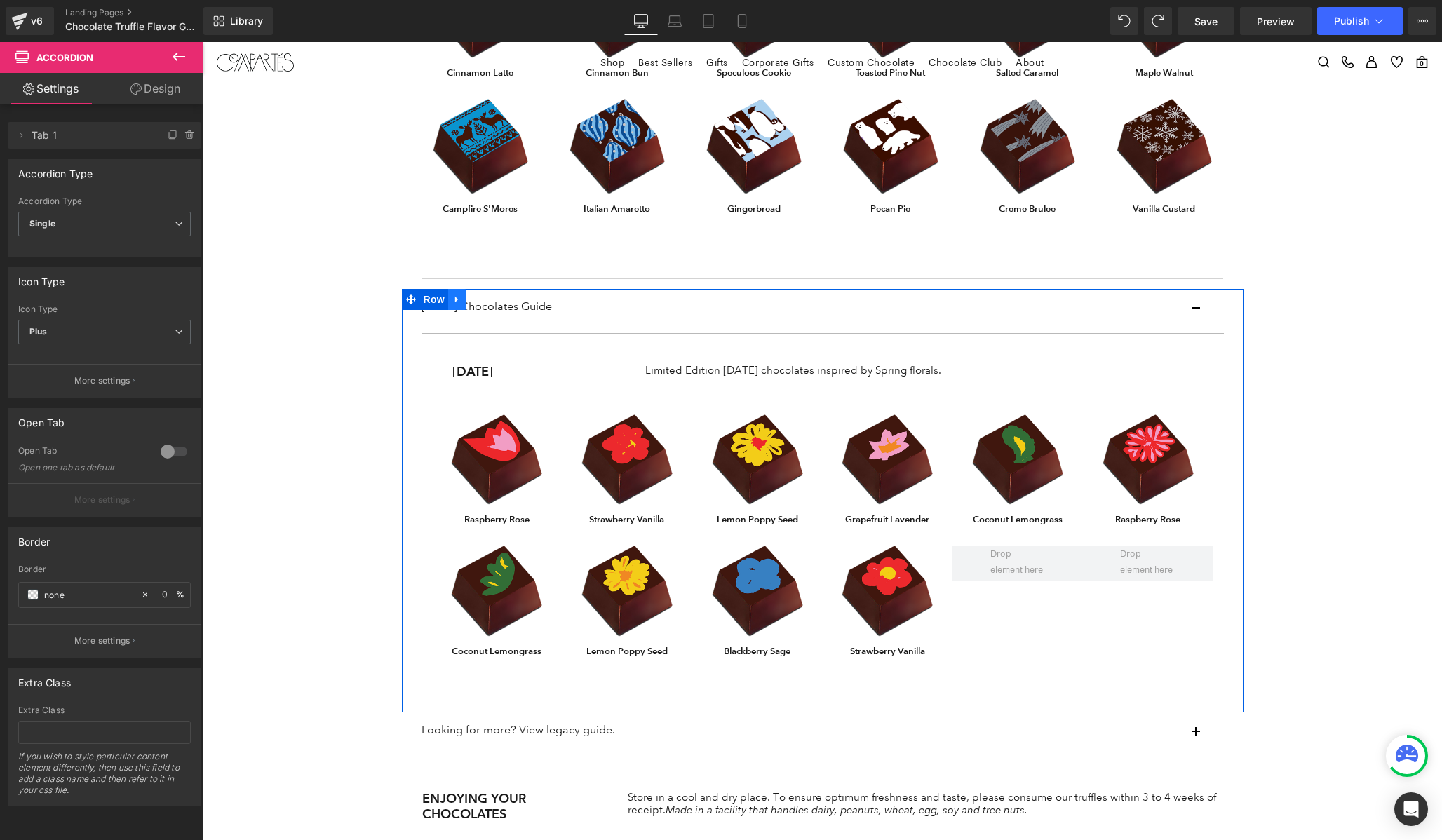
click at [456, 295] on icon at bounding box center [456, 298] width 3 height 7
click at [457, 294] on icon at bounding box center [458, 299] width 10 height 10
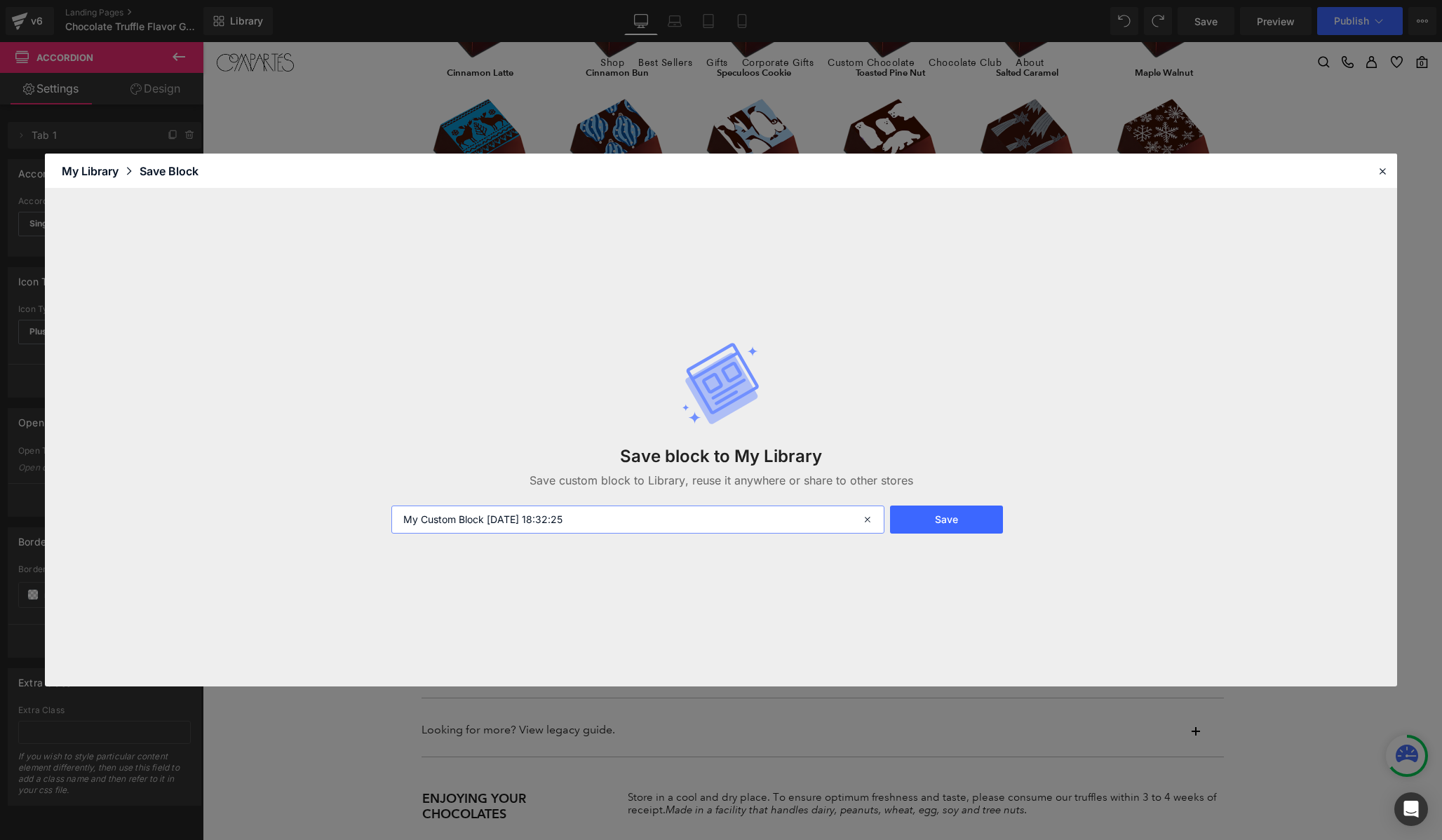
click at [511, 511] on input "My Custom Block [DATE] 18:32:25" at bounding box center [638, 519] width 493 height 28
type input "guide [DATE]"
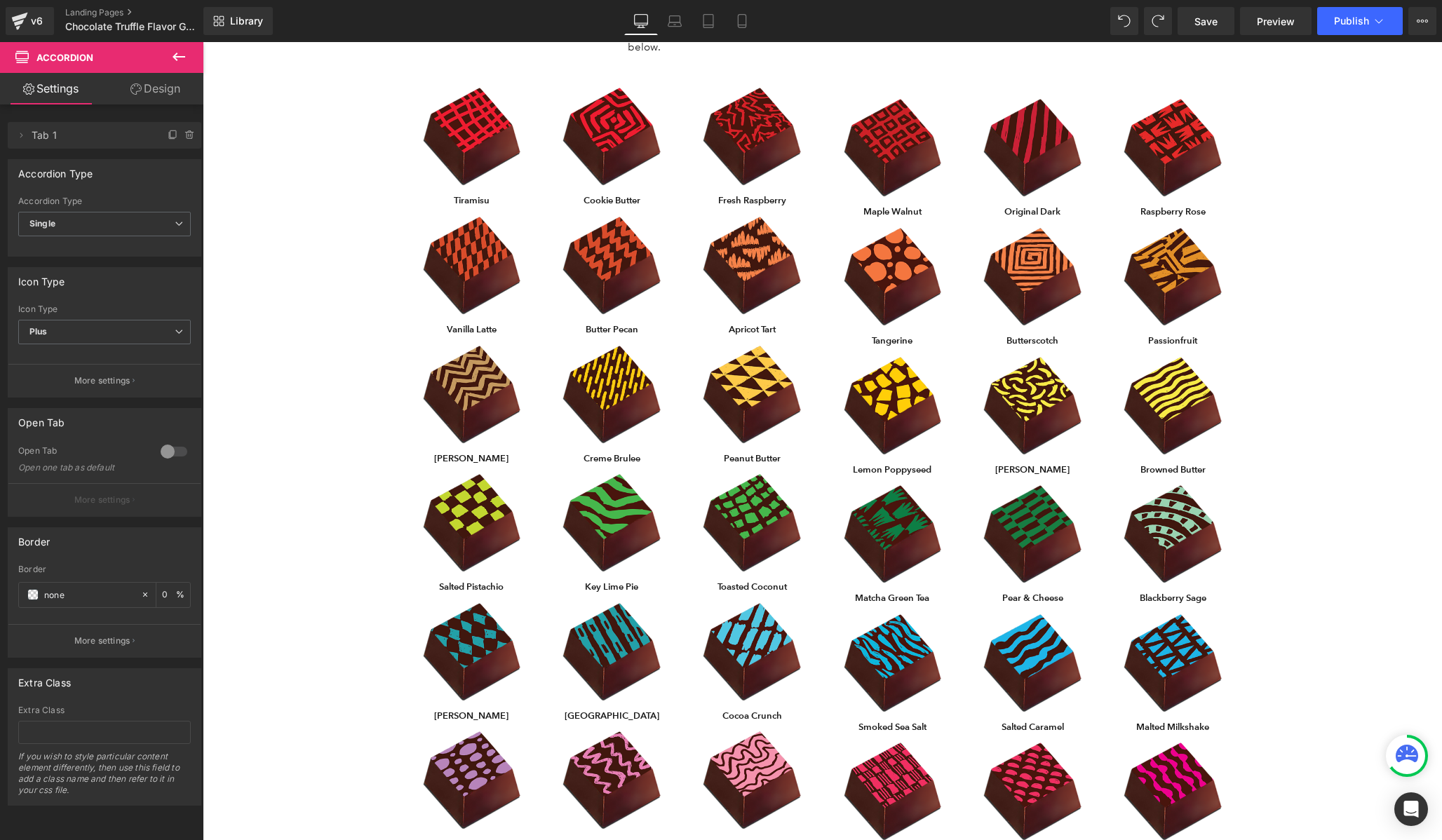
scroll to position [0, 0]
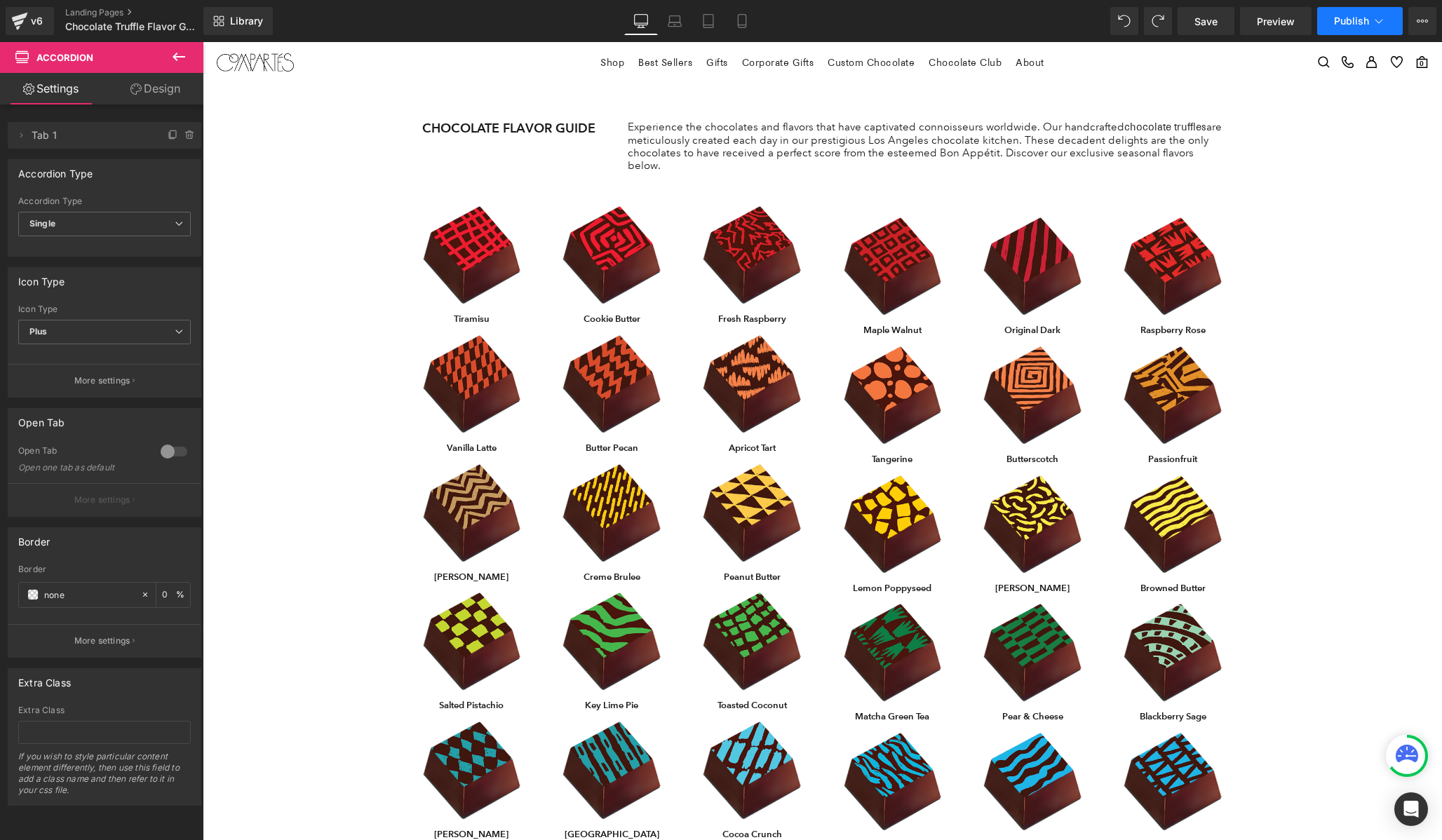
click at [1391, 28] on button "Publish" at bounding box center [1359, 20] width 85 height 28
